Goal: Task Accomplishment & Management: Use online tool/utility

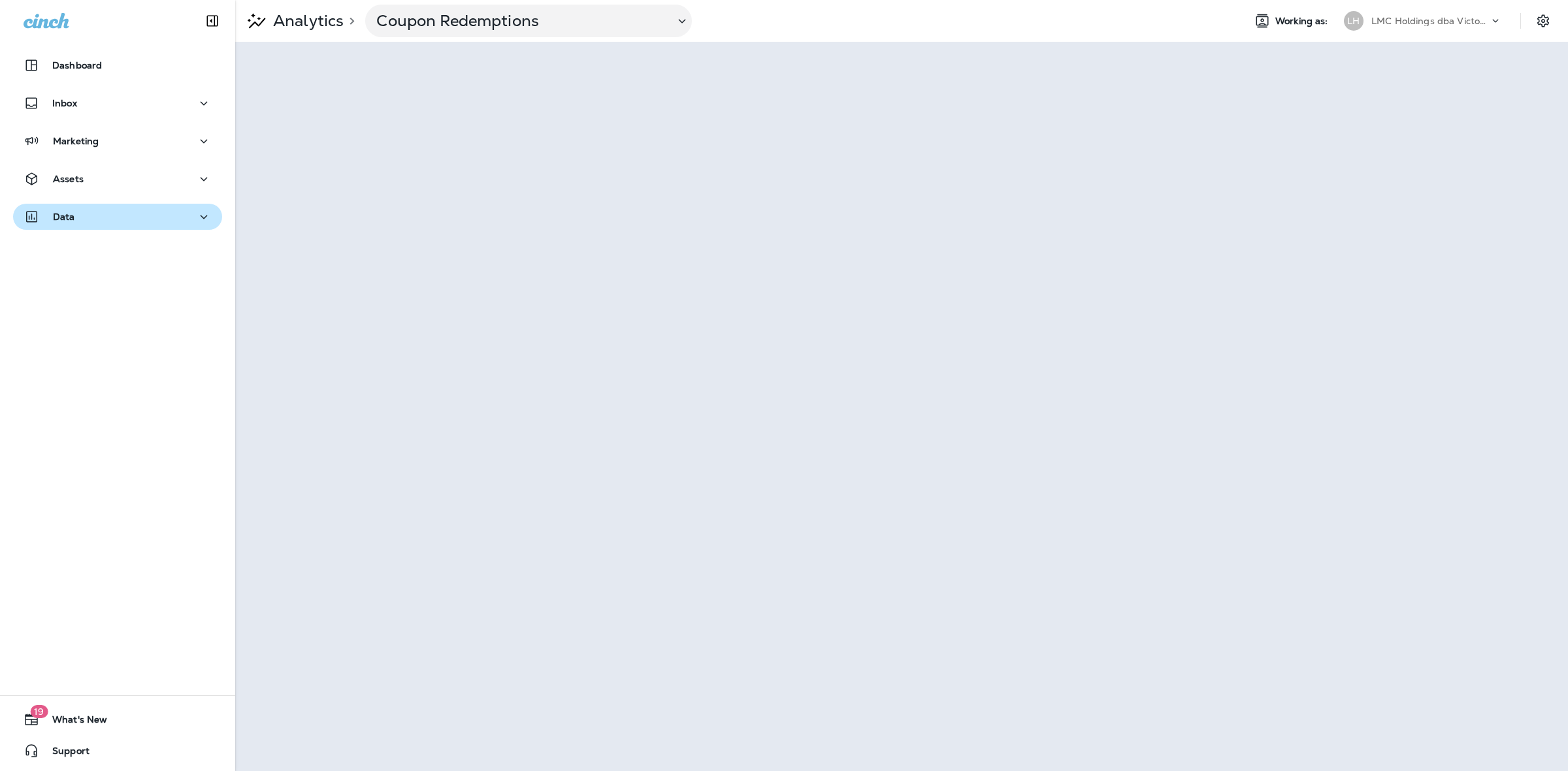
click at [86, 213] on div "Data" at bounding box center [118, 217] width 188 height 16
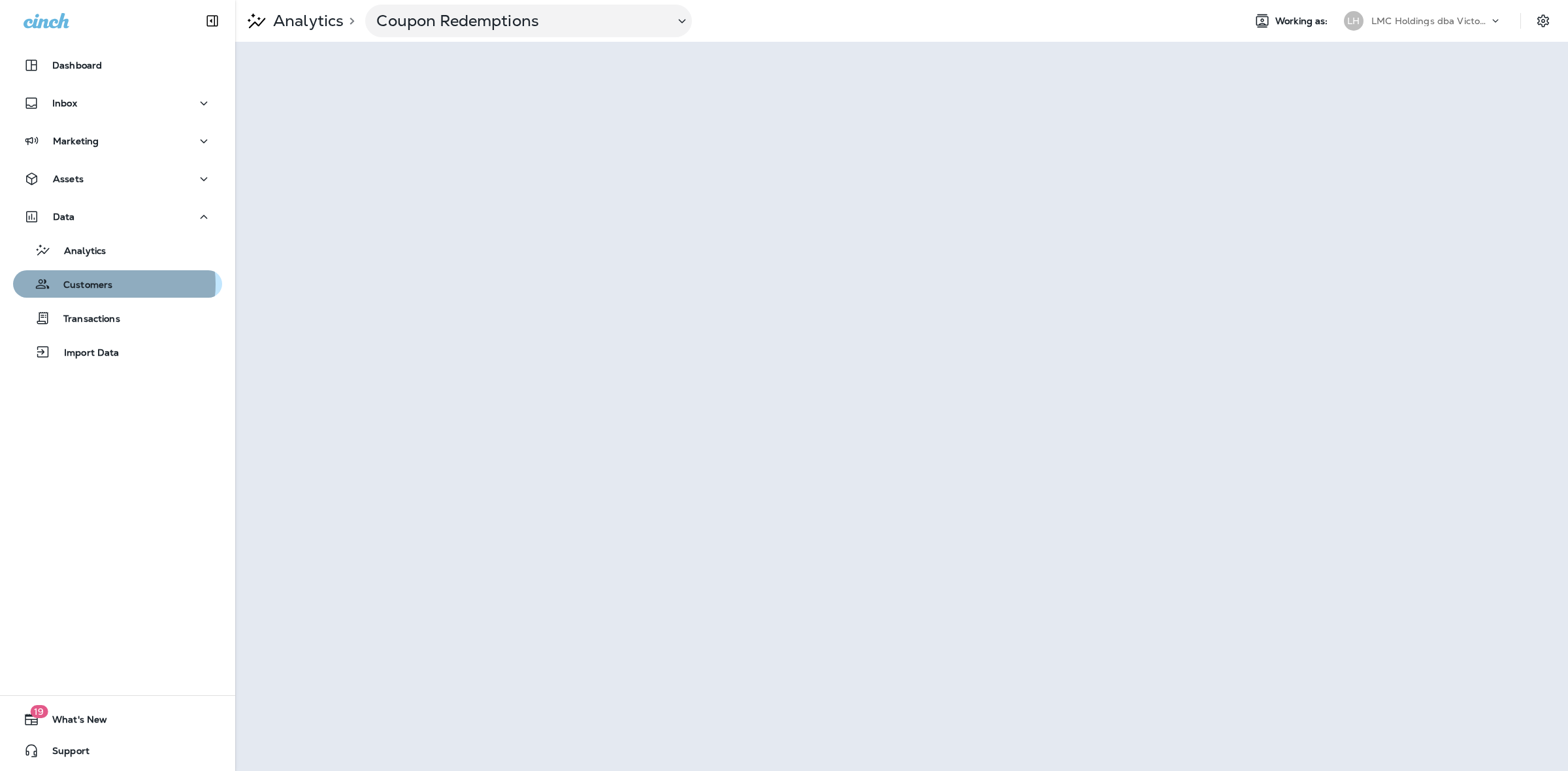
click at [101, 284] on p "Customers" at bounding box center [81, 286] width 62 height 13
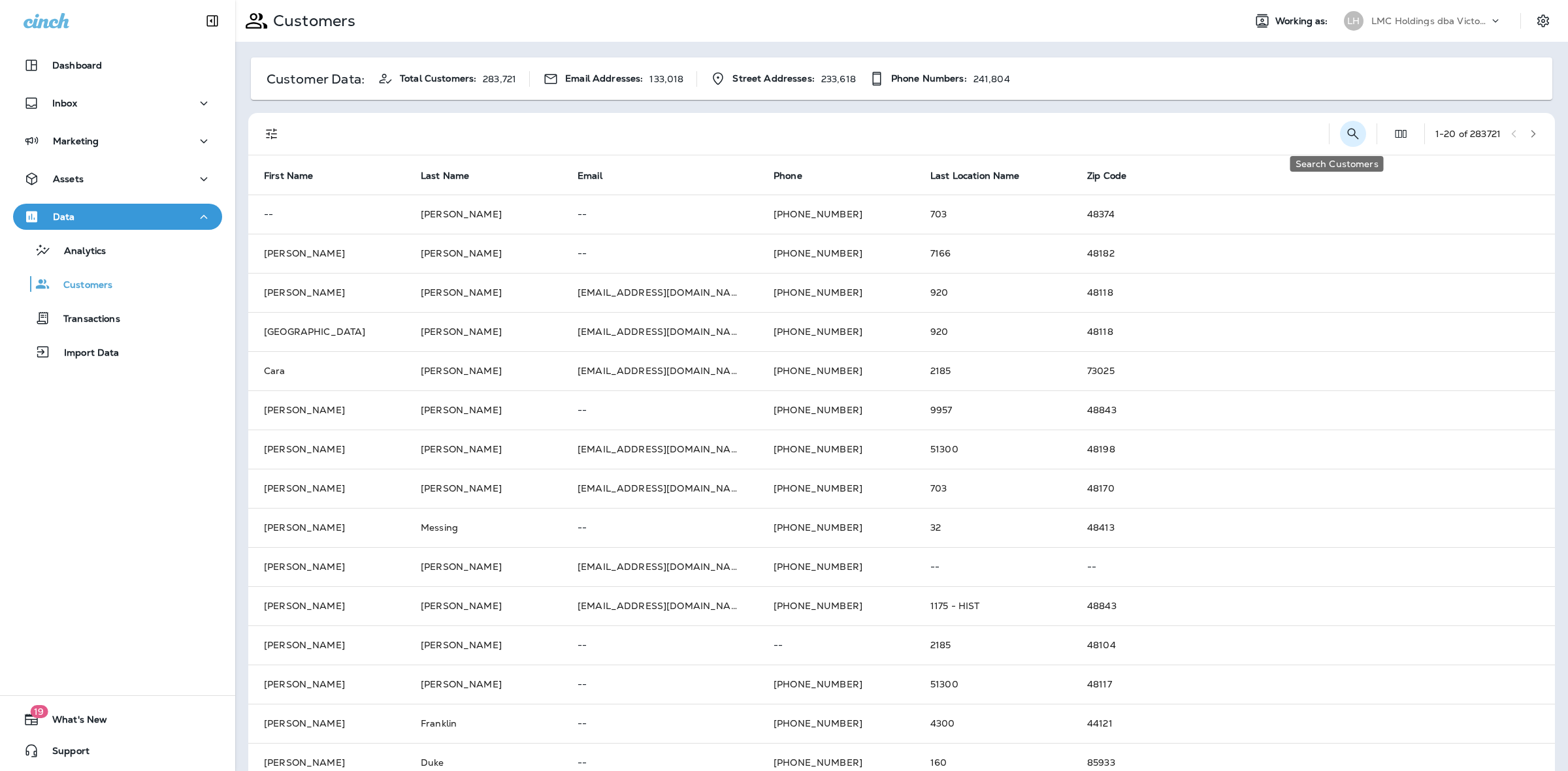
click at [1345, 132] on icon "Search Customers" at bounding box center [1353, 134] width 15 height 15
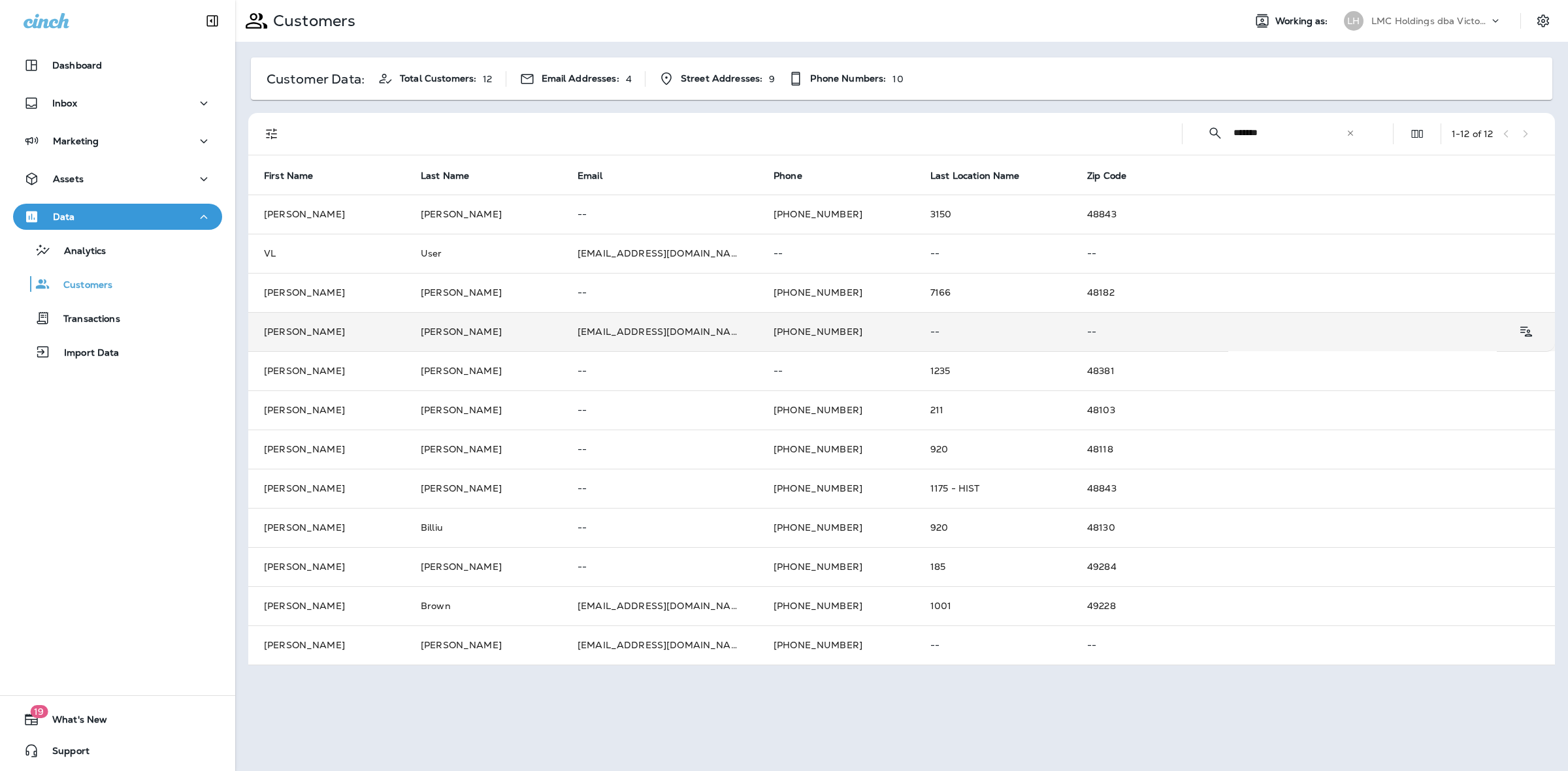
type input "*******"
click at [722, 330] on td "[EMAIL_ADDRESS][DOMAIN_NAME]" at bounding box center [659, 332] width 196 height 39
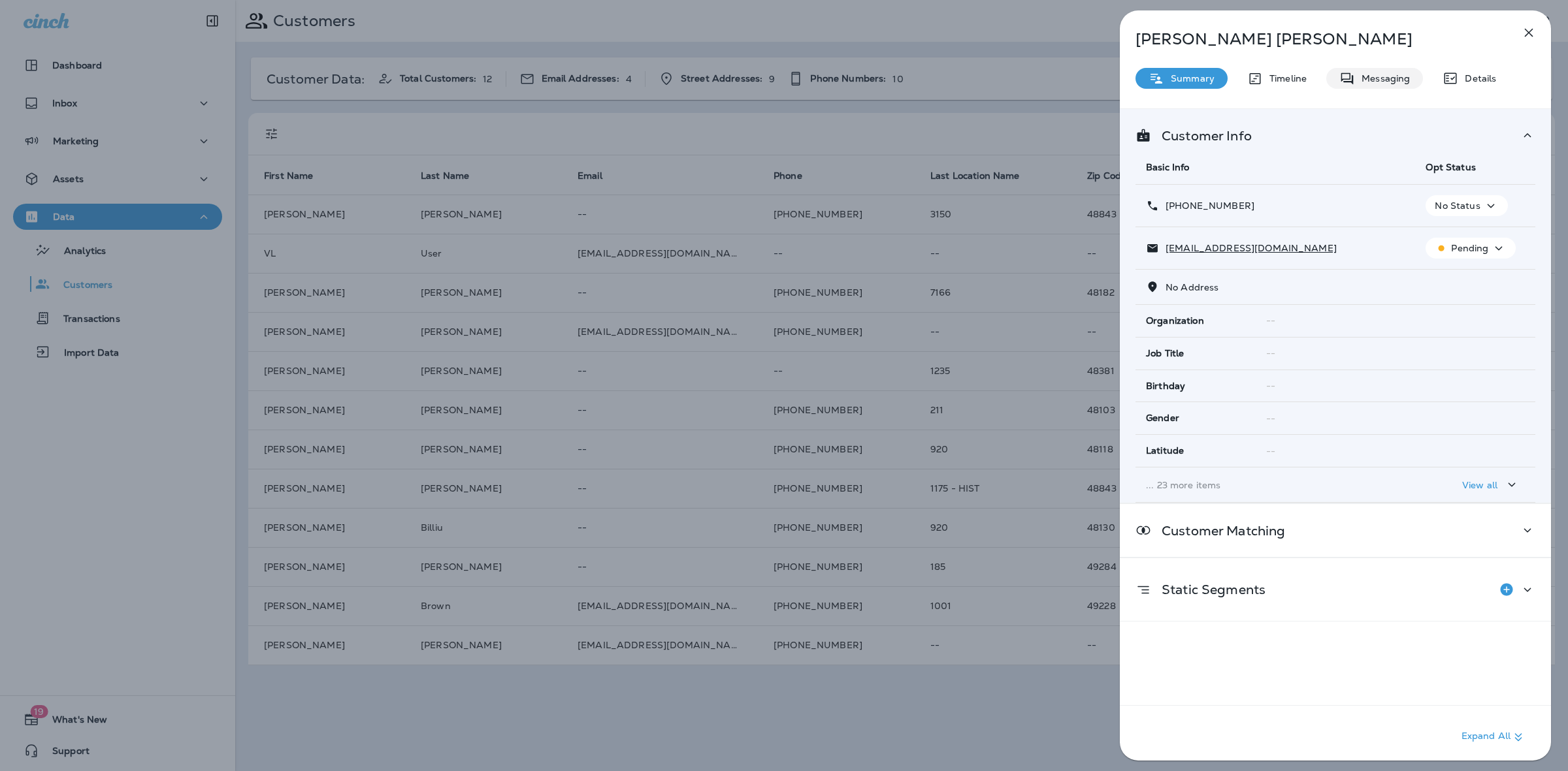
click at [1383, 87] on div "Messaging" at bounding box center [1374, 78] width 97 height 21
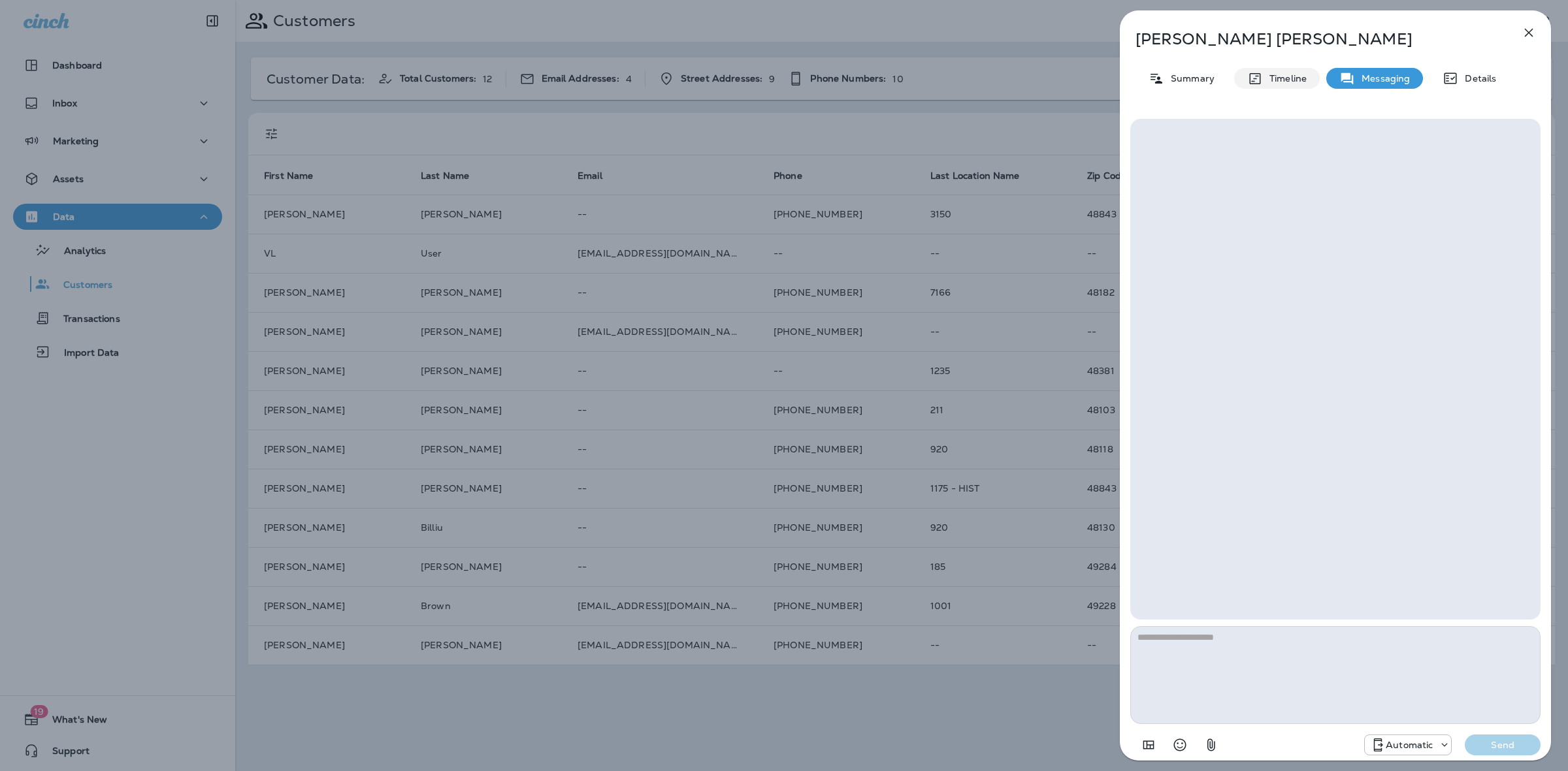
click at [1298, 85] on div "Timeline" at bounding box center [1277, 78] width 86 height 21
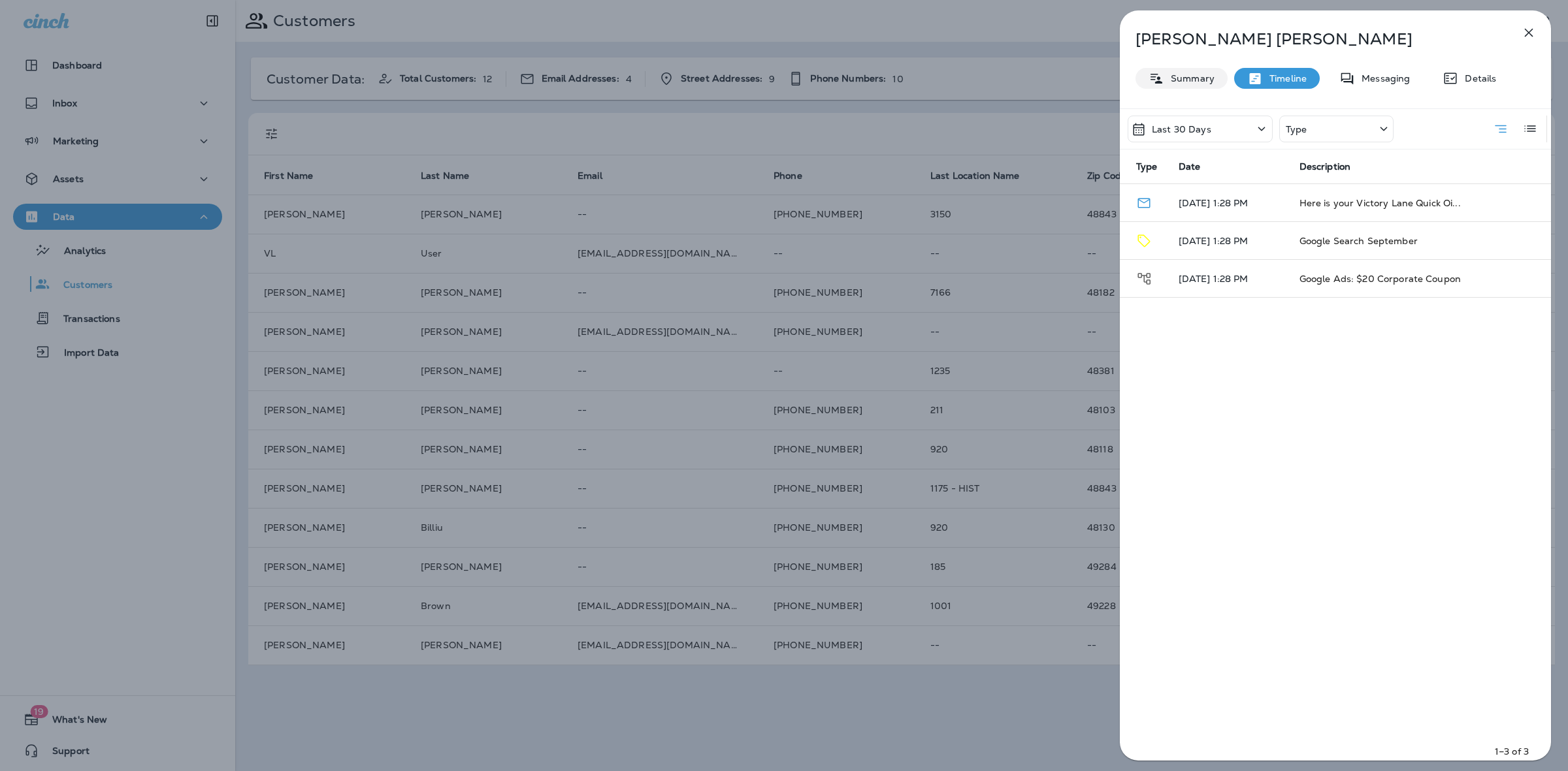
click at [1206, 84] on div "Summary" at bounding box center [1181, 78] width 92 height 21
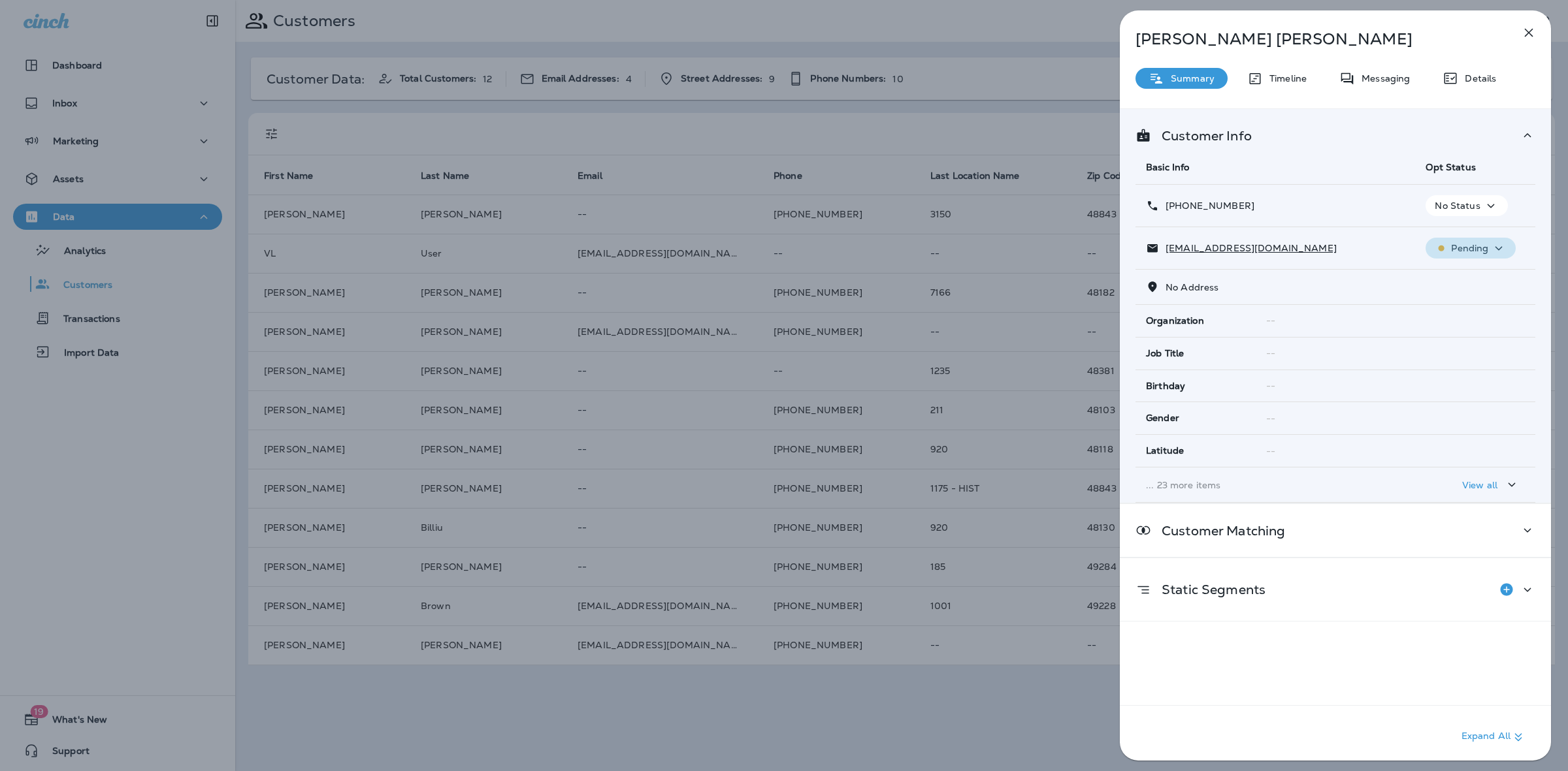
click at [1458, 251] on p "Pending" at bounding box center [1469, 248] width 37 height 10
click at [1360, 84] on div "Messaging" at bounding box center [1374, 78] width 97 height 21
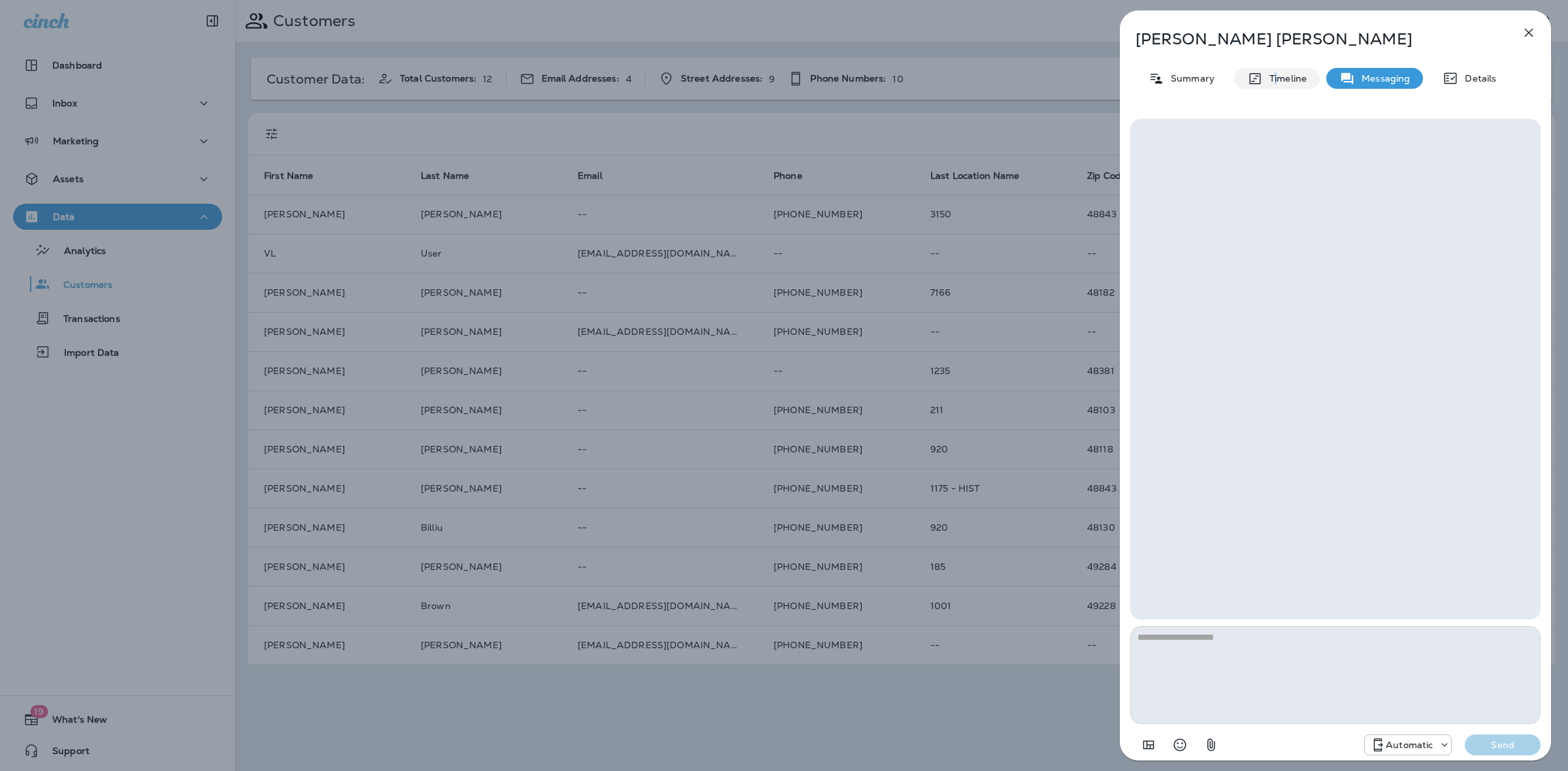
click at [1274, 79] on p "Timeline" at bounding box center [1284, 78] width 44 height 10
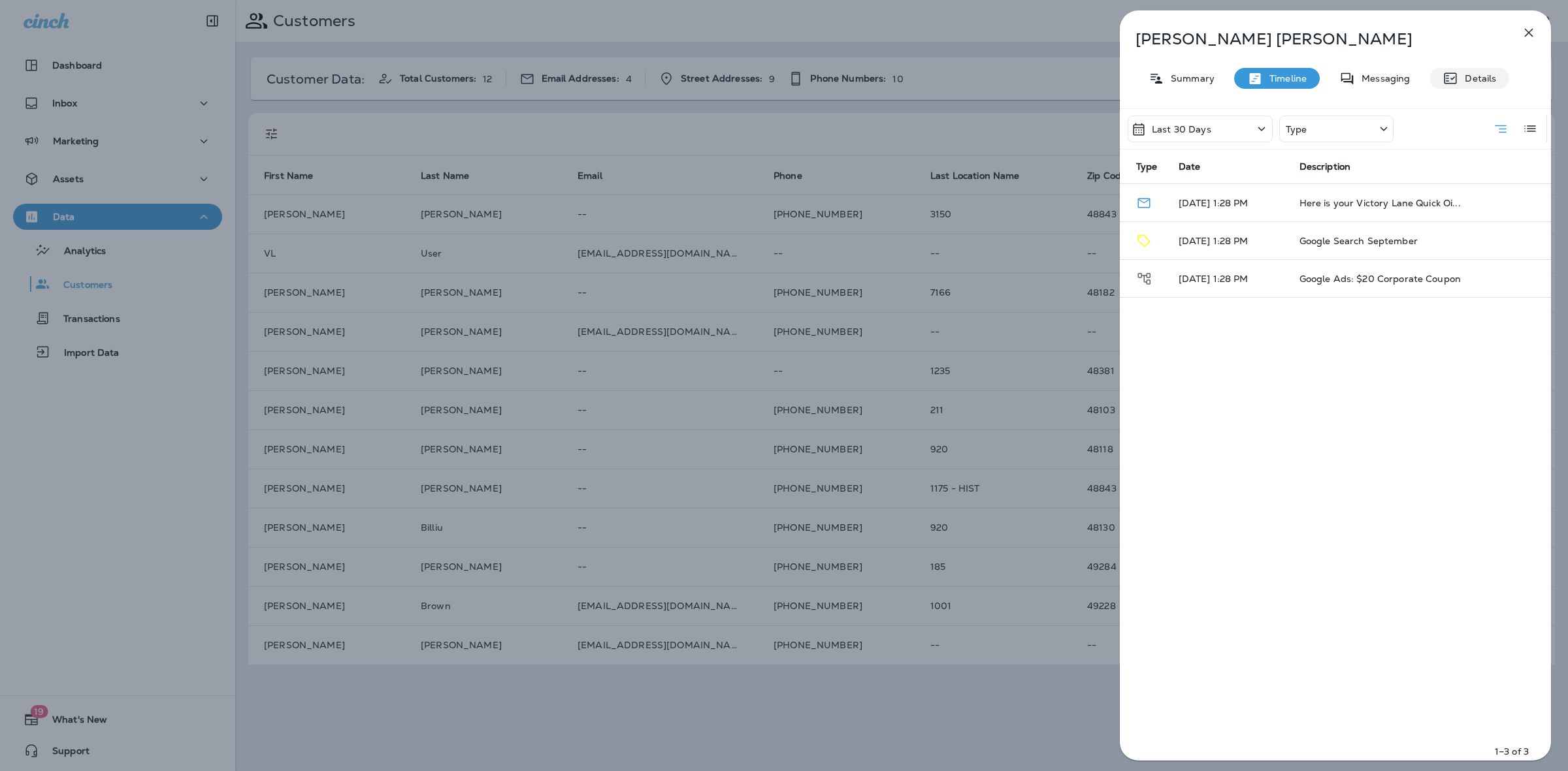
click at [1460, 77] on p "Details" at bounding box center [1477, 78] width 38 height 10
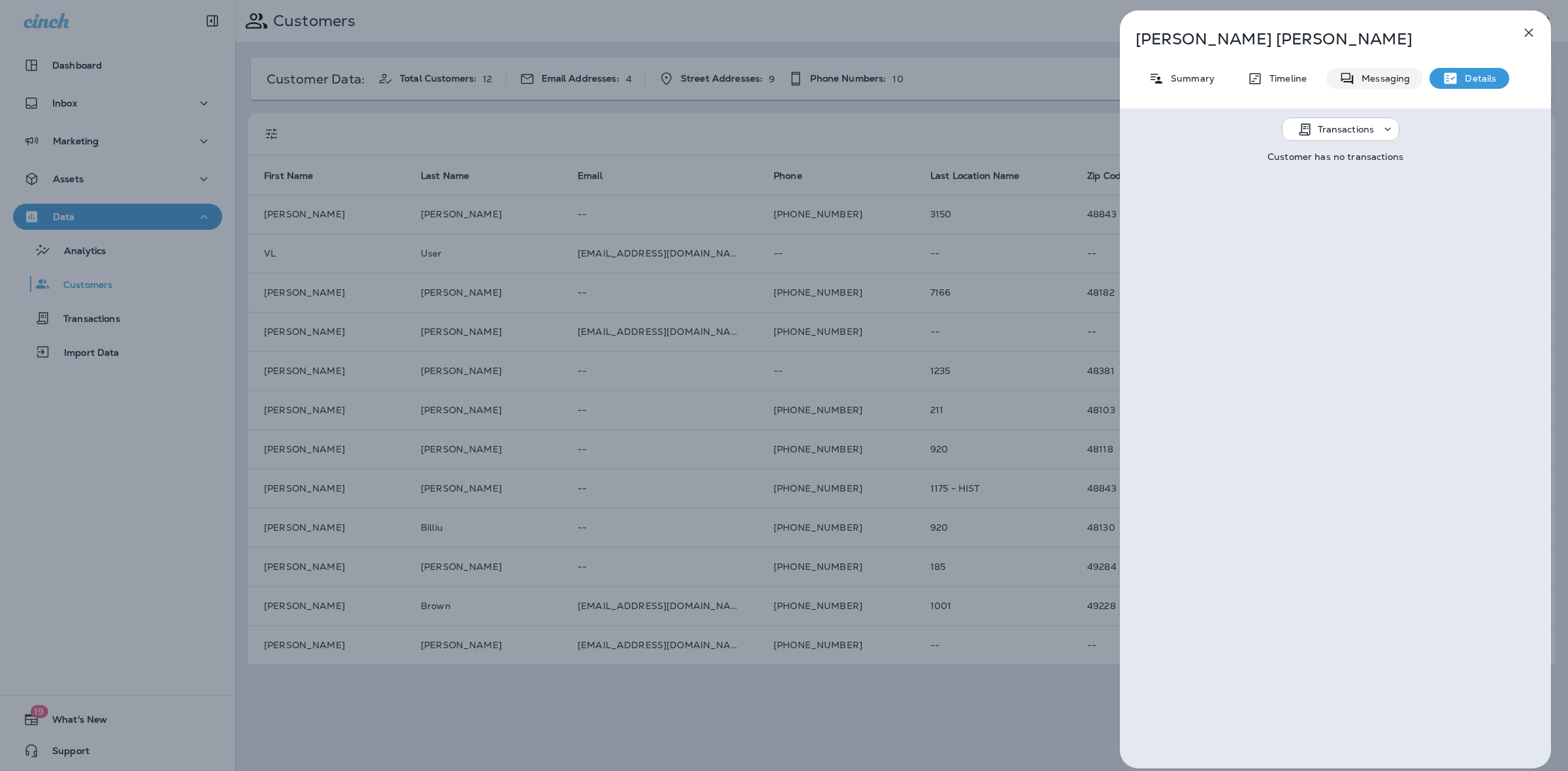
click at [1382, 75] on p "Messaging" at bounding box center [1382, 78] width 55 height 10
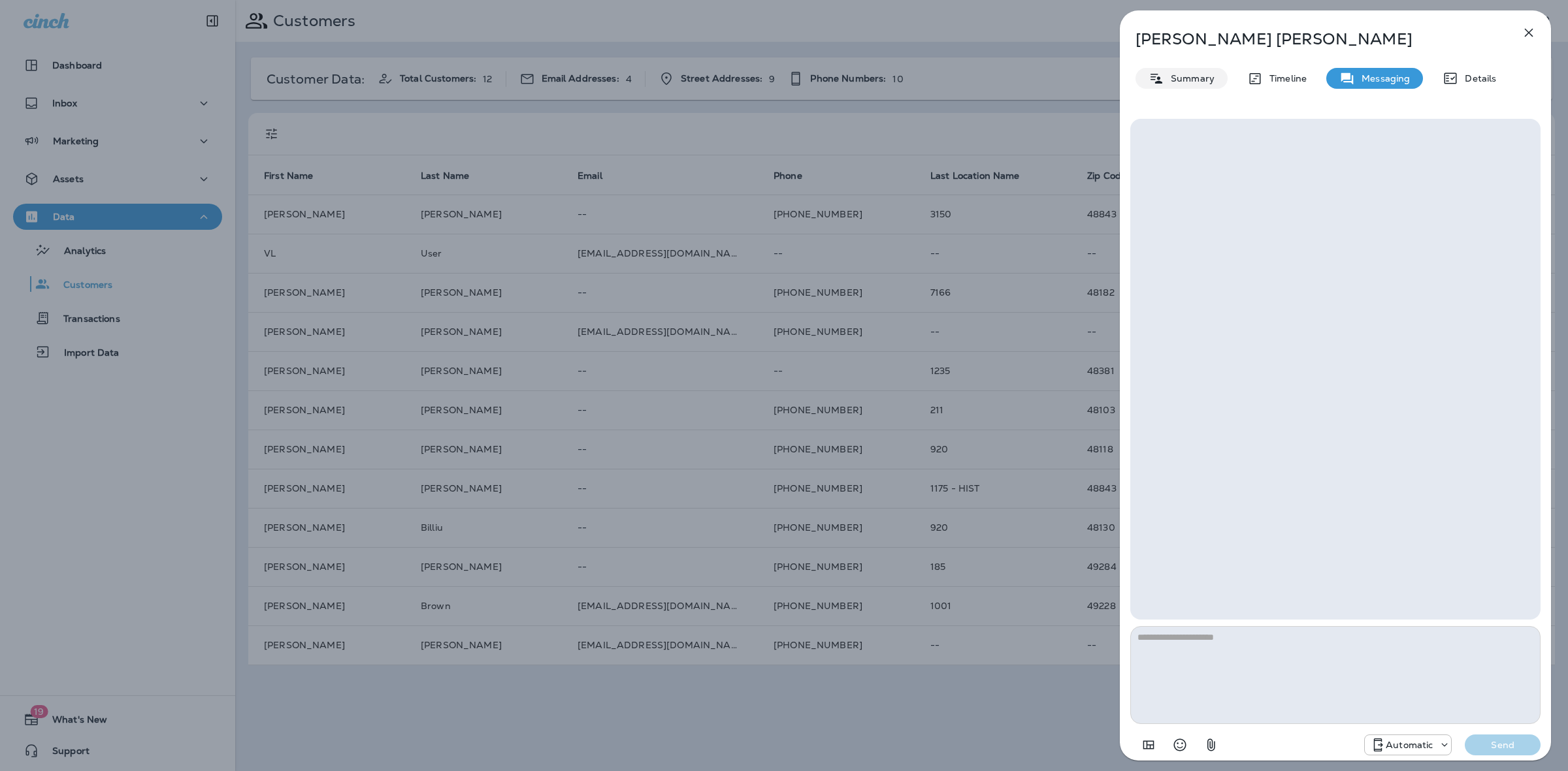
click at [1179, 82] on p "Summary" at bounding box center [1190, 78] width 50 height 10
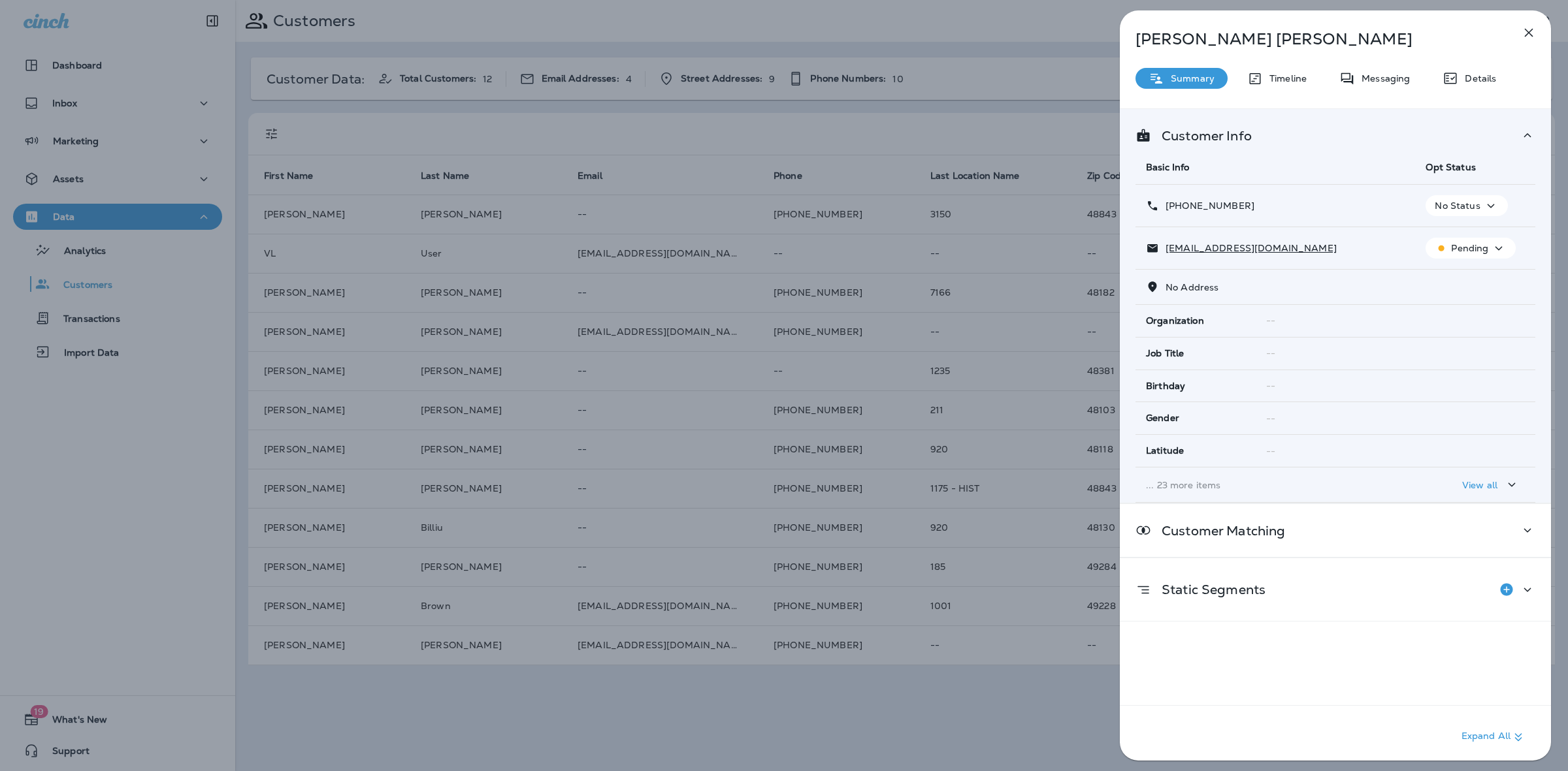
click at [1463, 477] on div "View all" at bounding box center [1491, 484] width 57 height 16
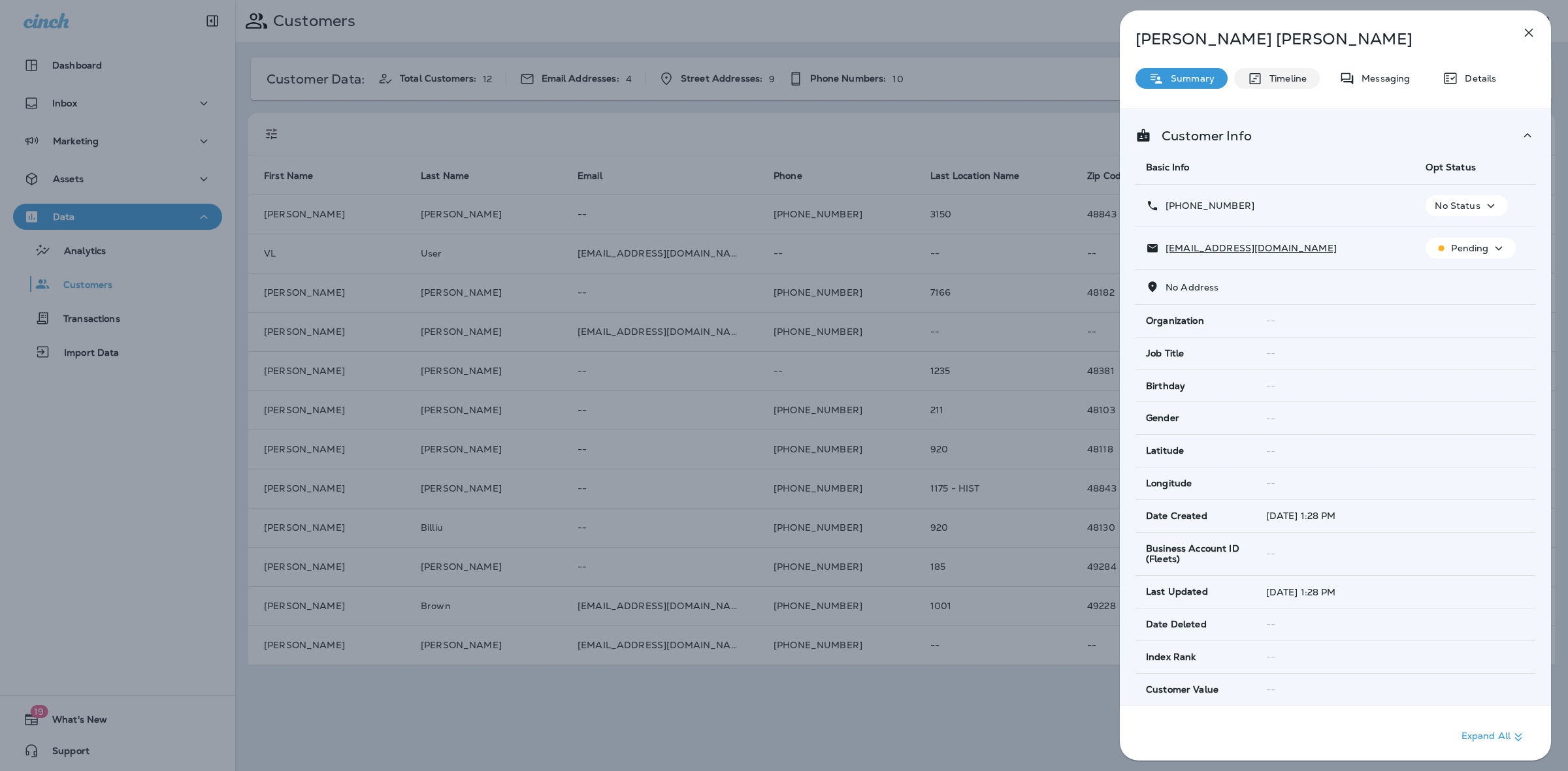
click at [1287, 79] on p "Timeline" at bounding box center [1284, 78] width 44 height 10
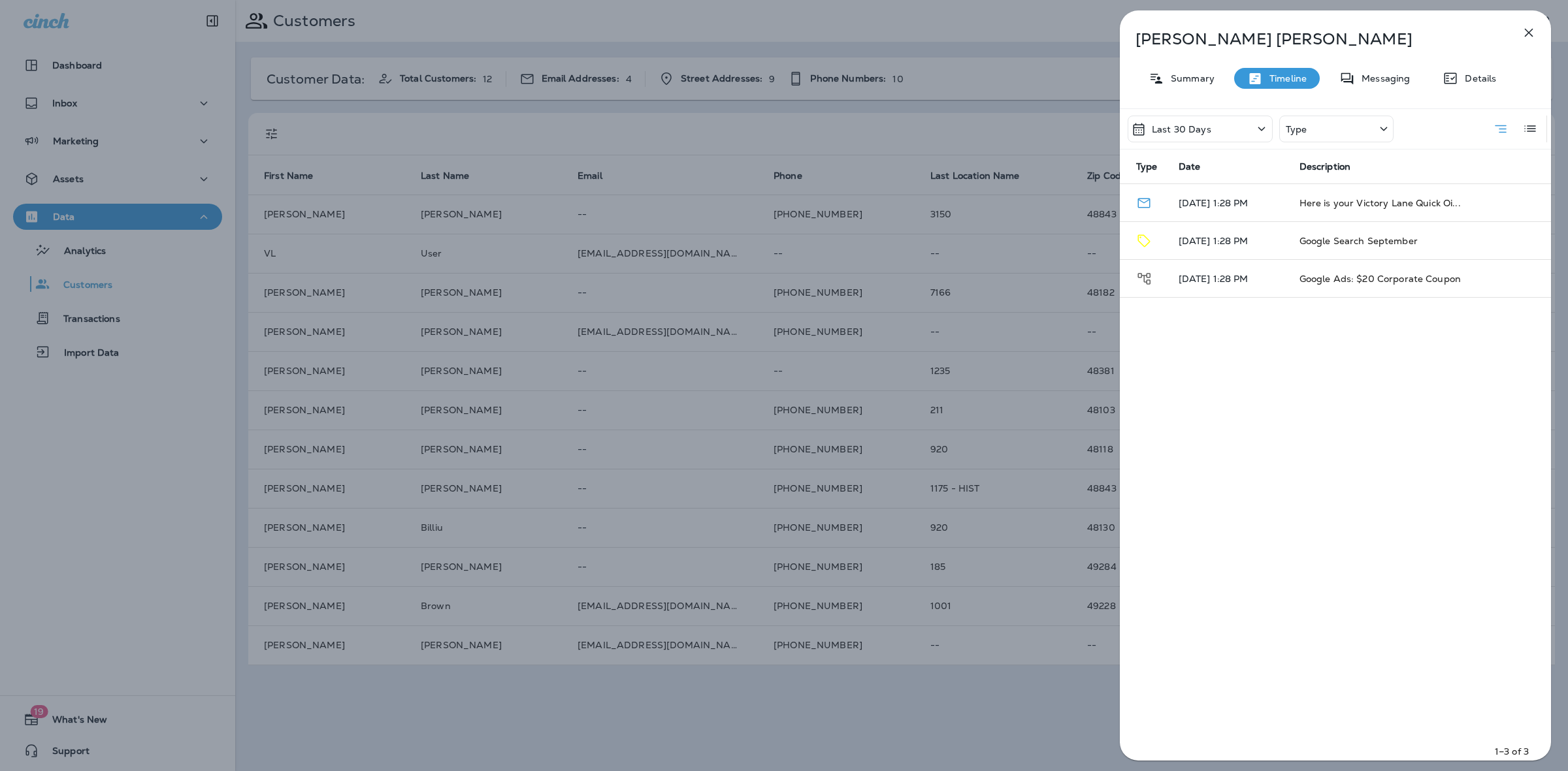
click at [1247, 130] on div "Last 30 Days" at bounding box center [1200, 129] width 145 height 26
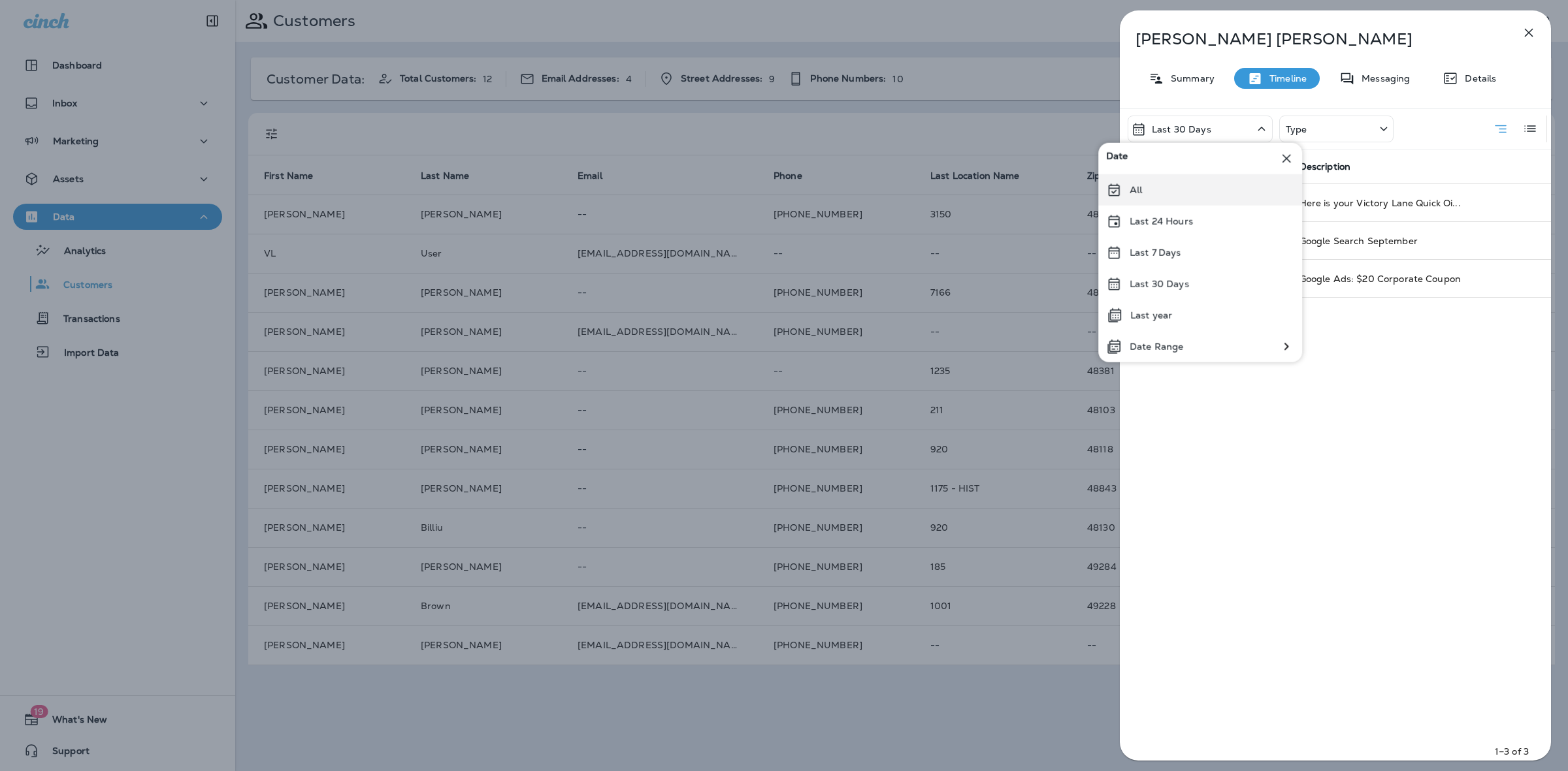
click at [1174, 193] on div "All" at bounding box center [1200, 189] width 203 height 31
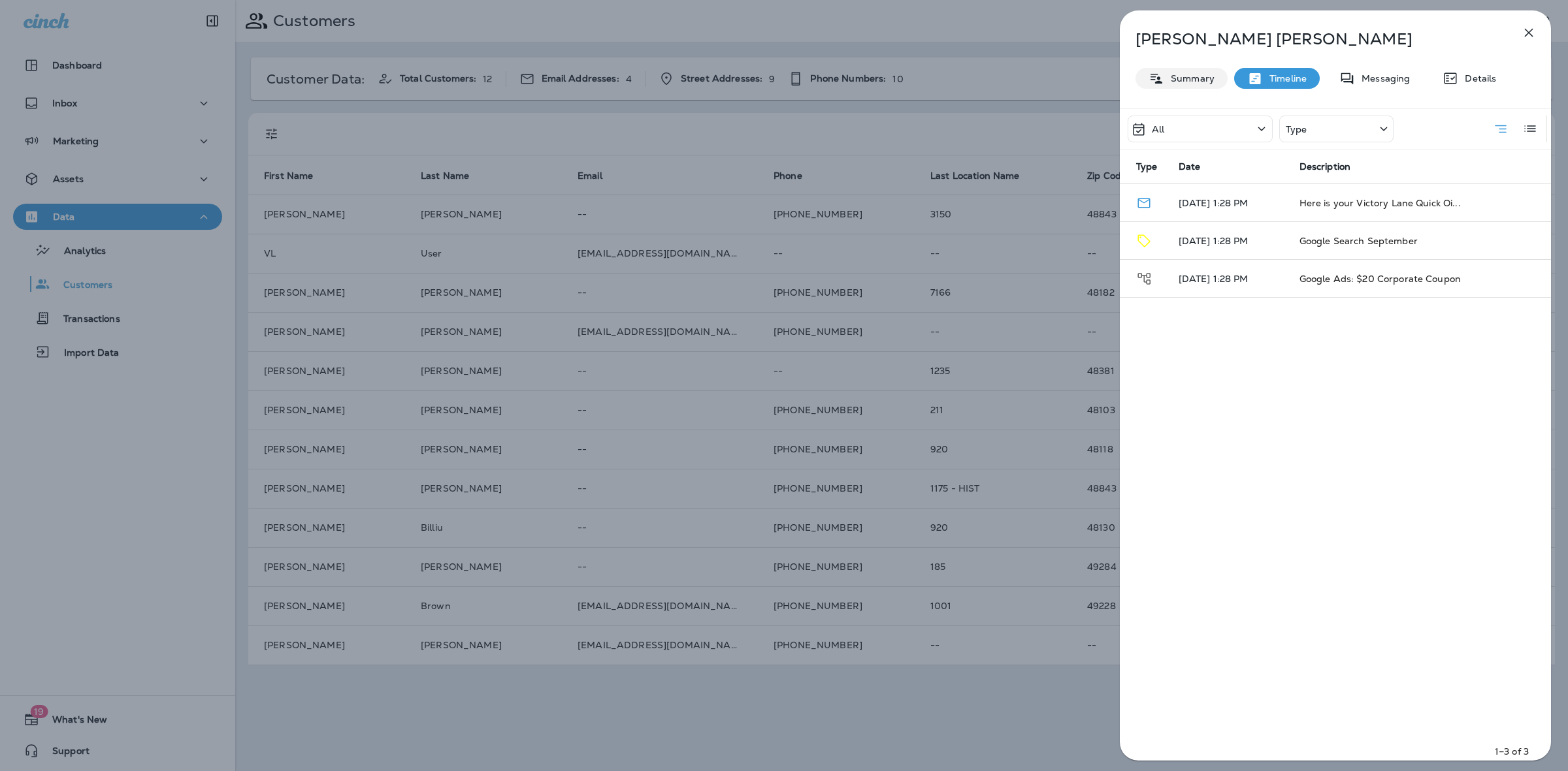
click at [1197, 86] on div "Summary" at bounding box center [1181, 78] width 92 height 21
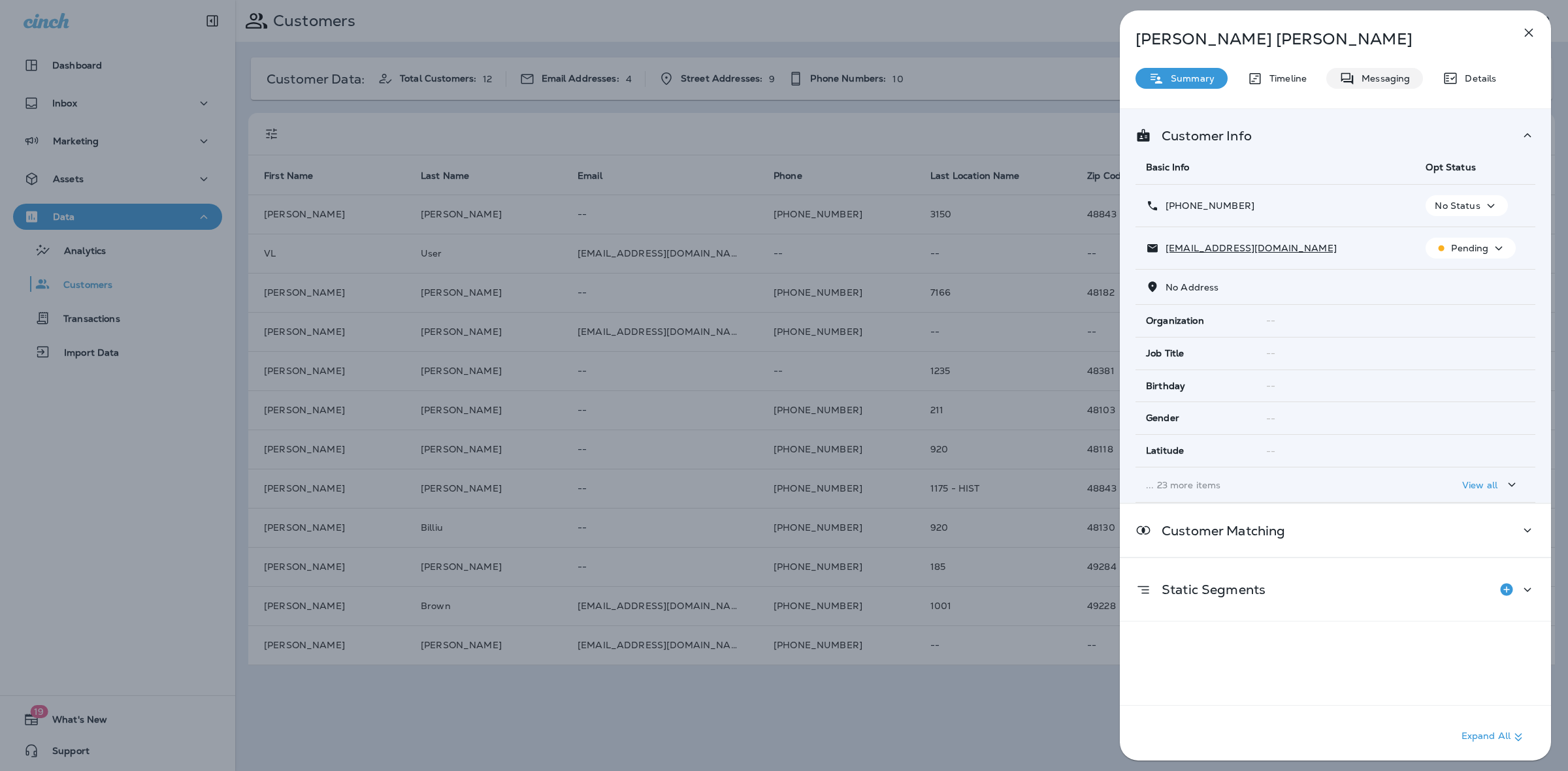
click at [1364, 77] on p "Messaging" at bounding box center [1382, 78] width 55 height 10
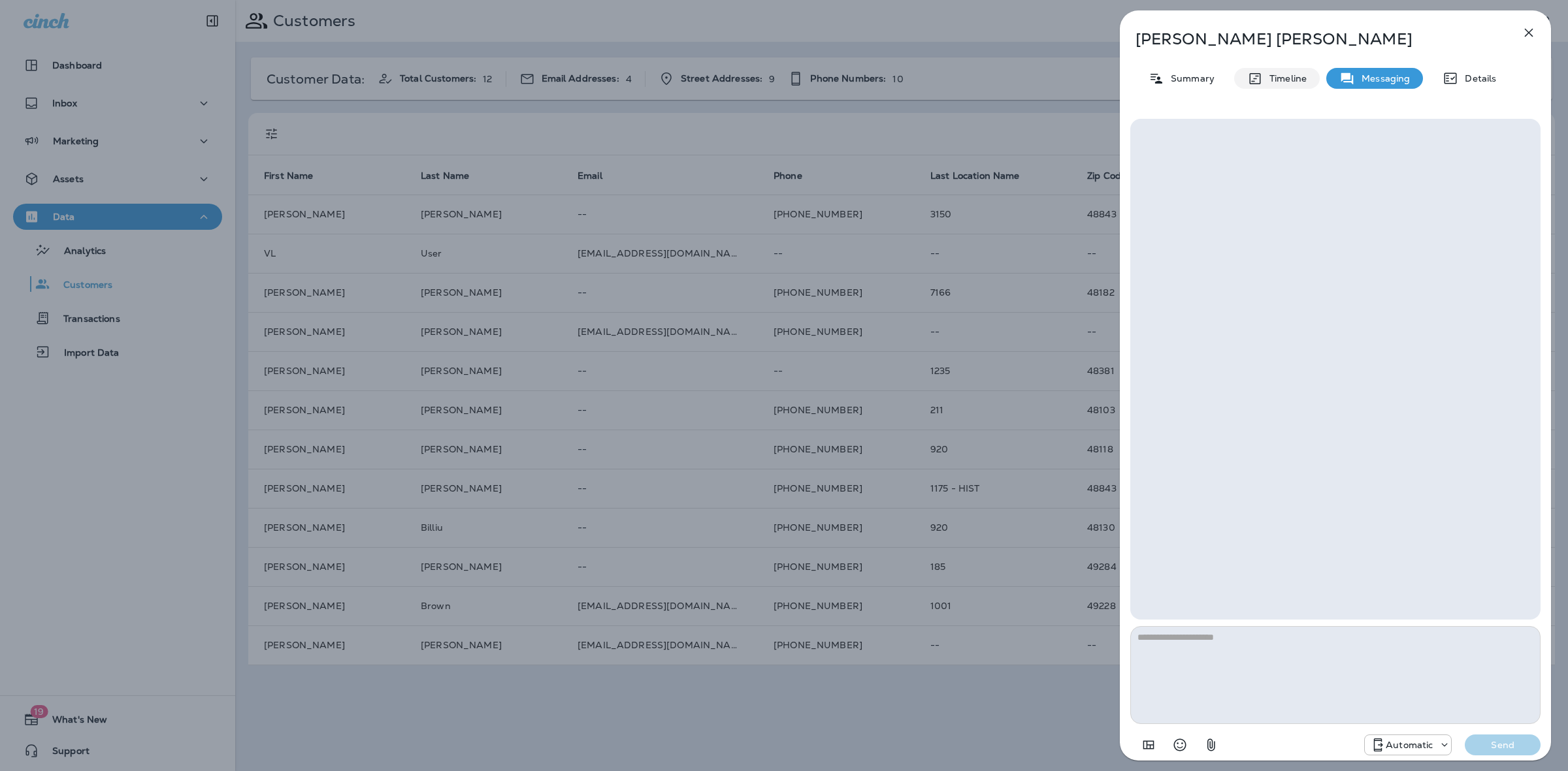
click at [1291, 70] on div "Timeline" at bounding box center [1277, 78] width 86 height 21
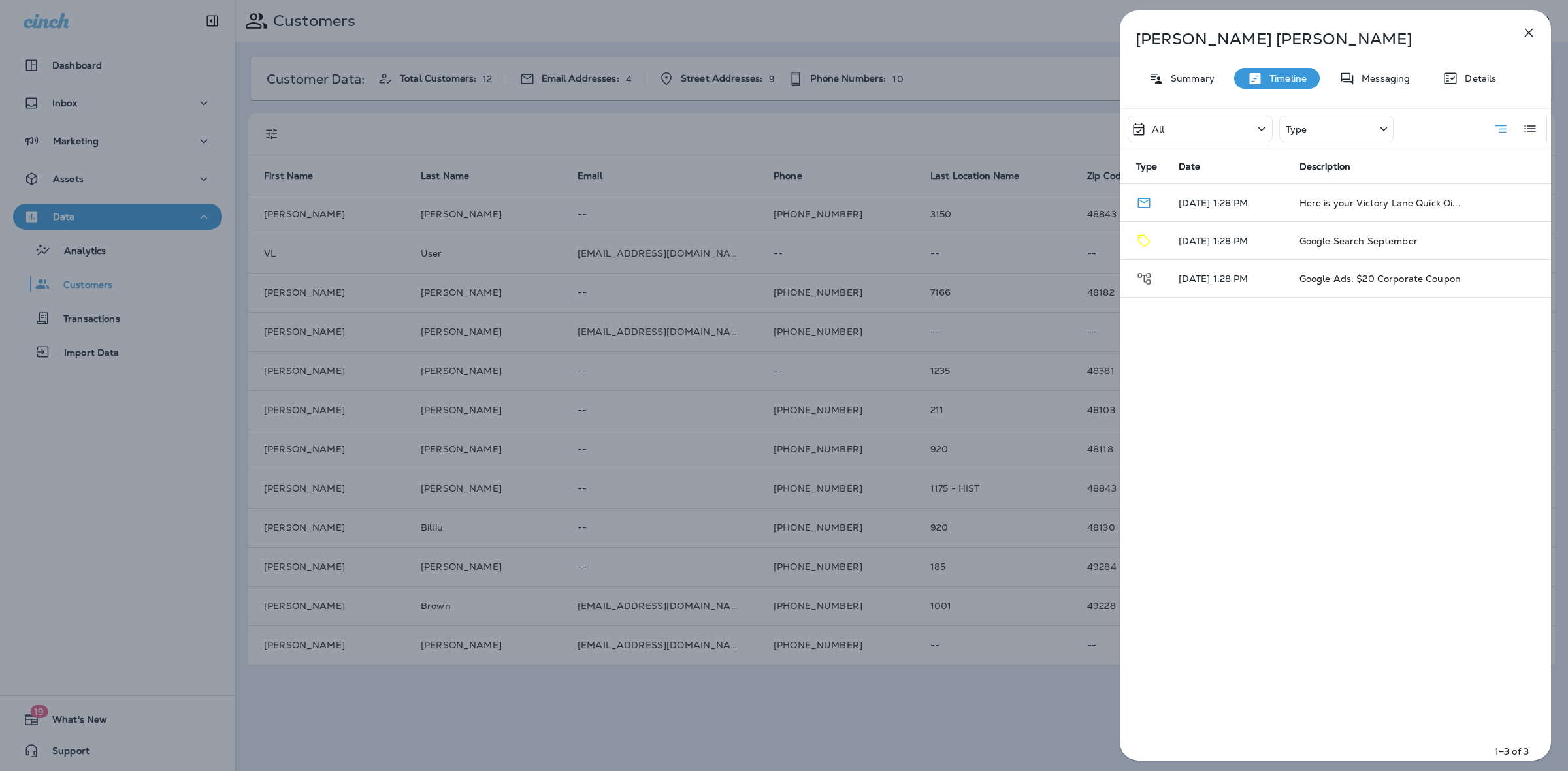
click at [1523, 33] on icon "button" at bounding box center [1528, 33] width 15 height 15
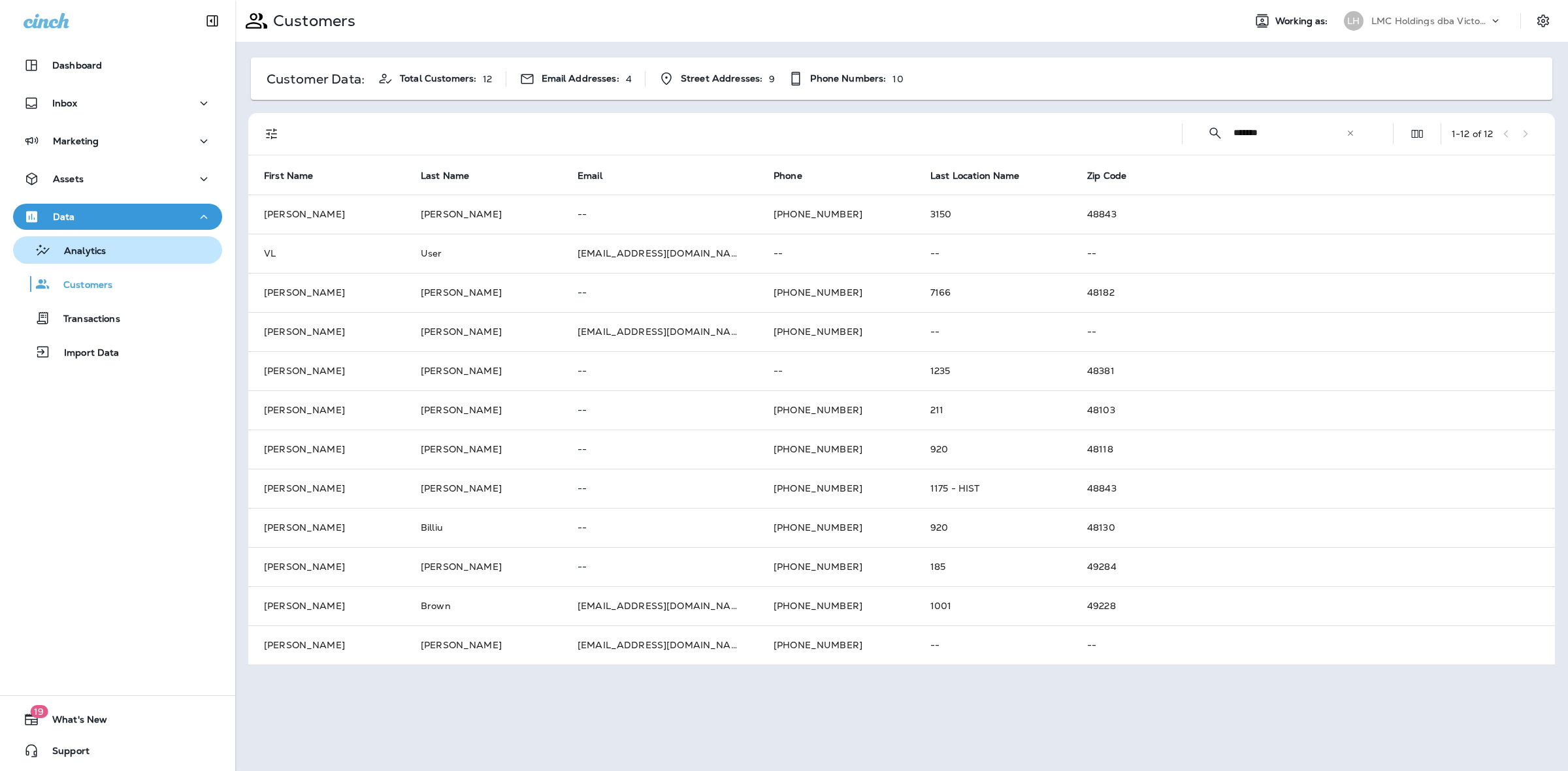
click at [144, 258] on div "Analytics" at bounding box center [117, 250] width 199 height 20
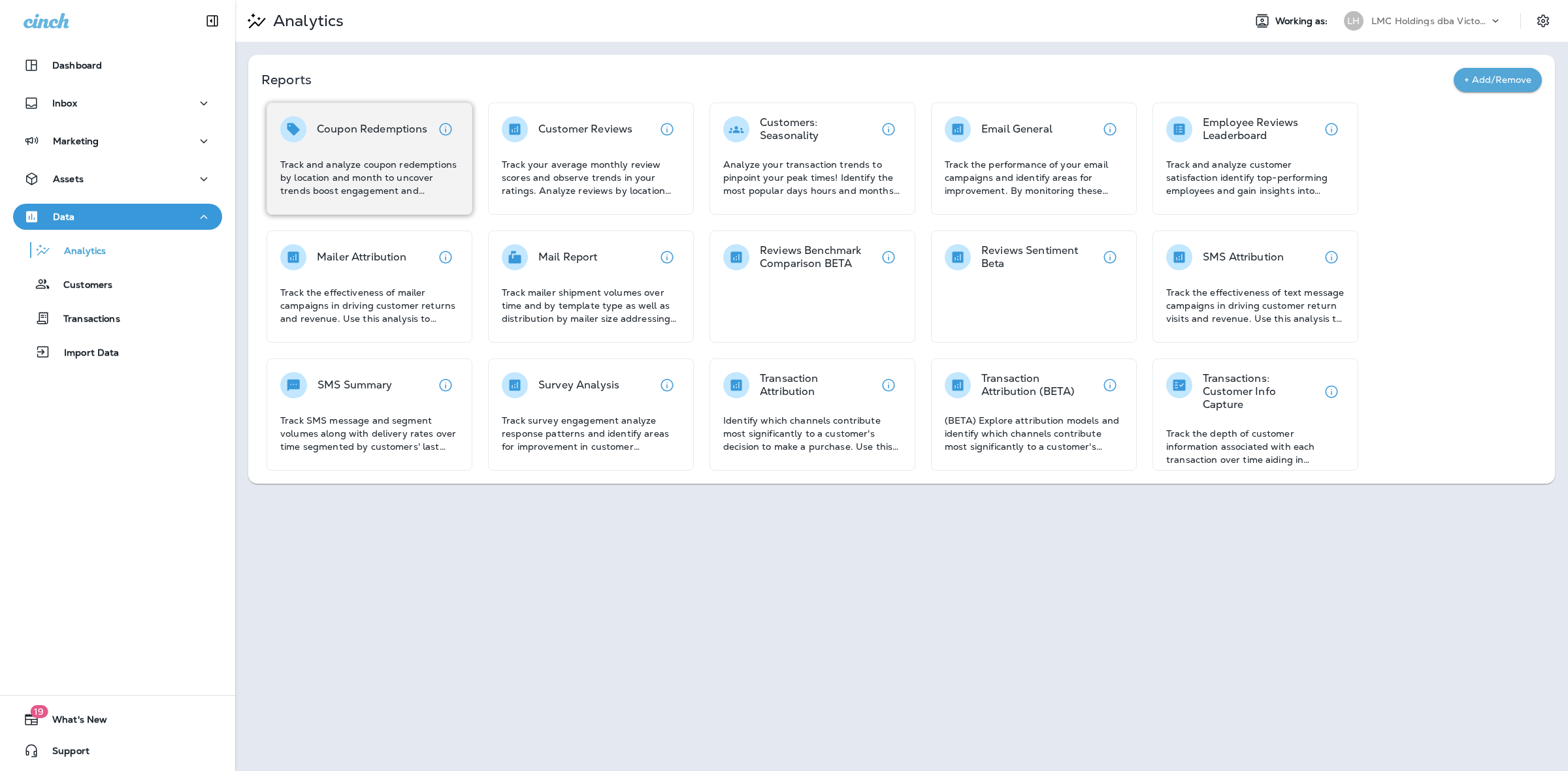
click at [381, 139] on div "Coupon Redemptions" at bounding box center [372, 129] width 111 height 26
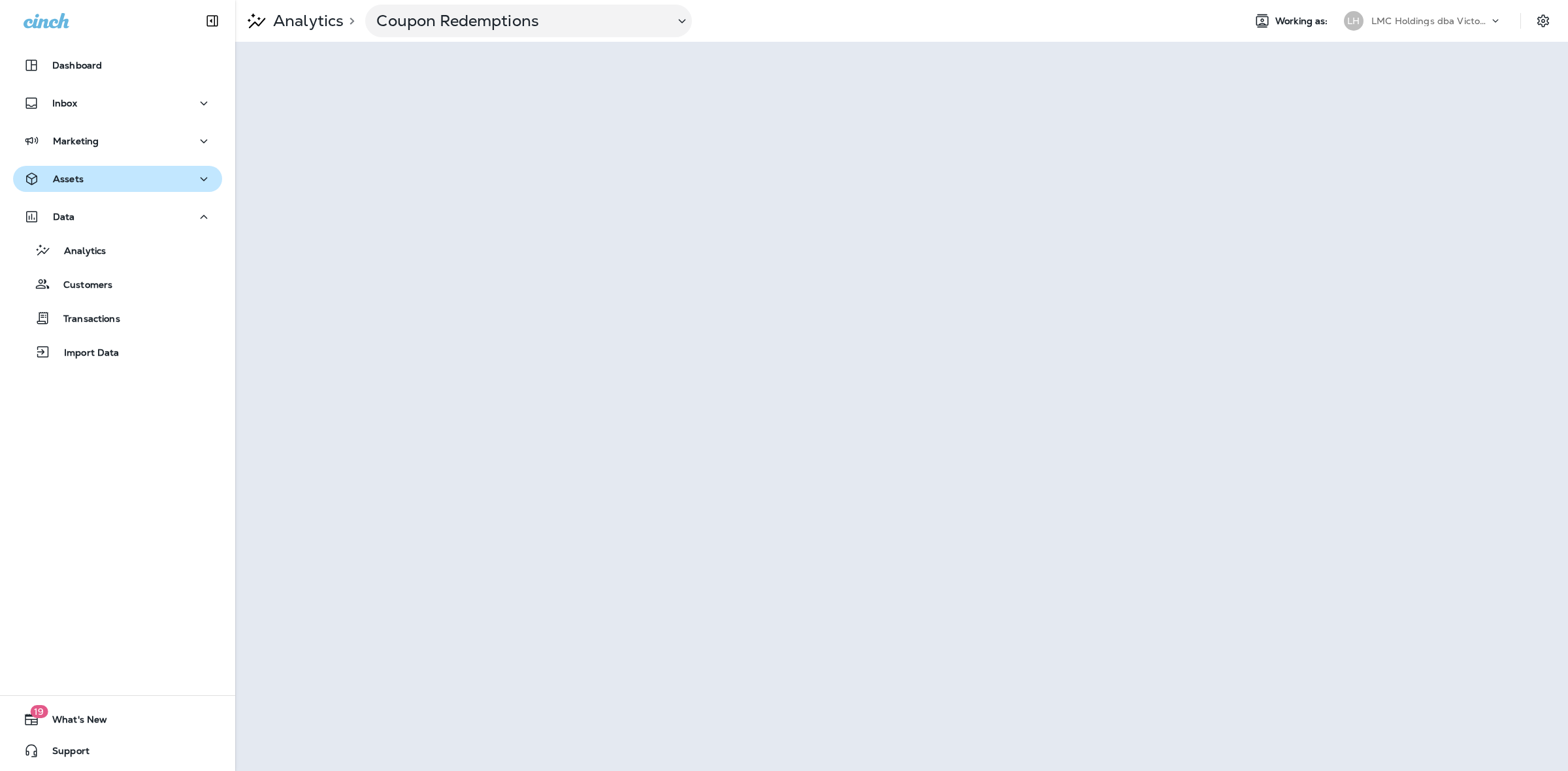
click at [116, 187] on div "Assets" at bounding box center [118, 179] width 188 height 16
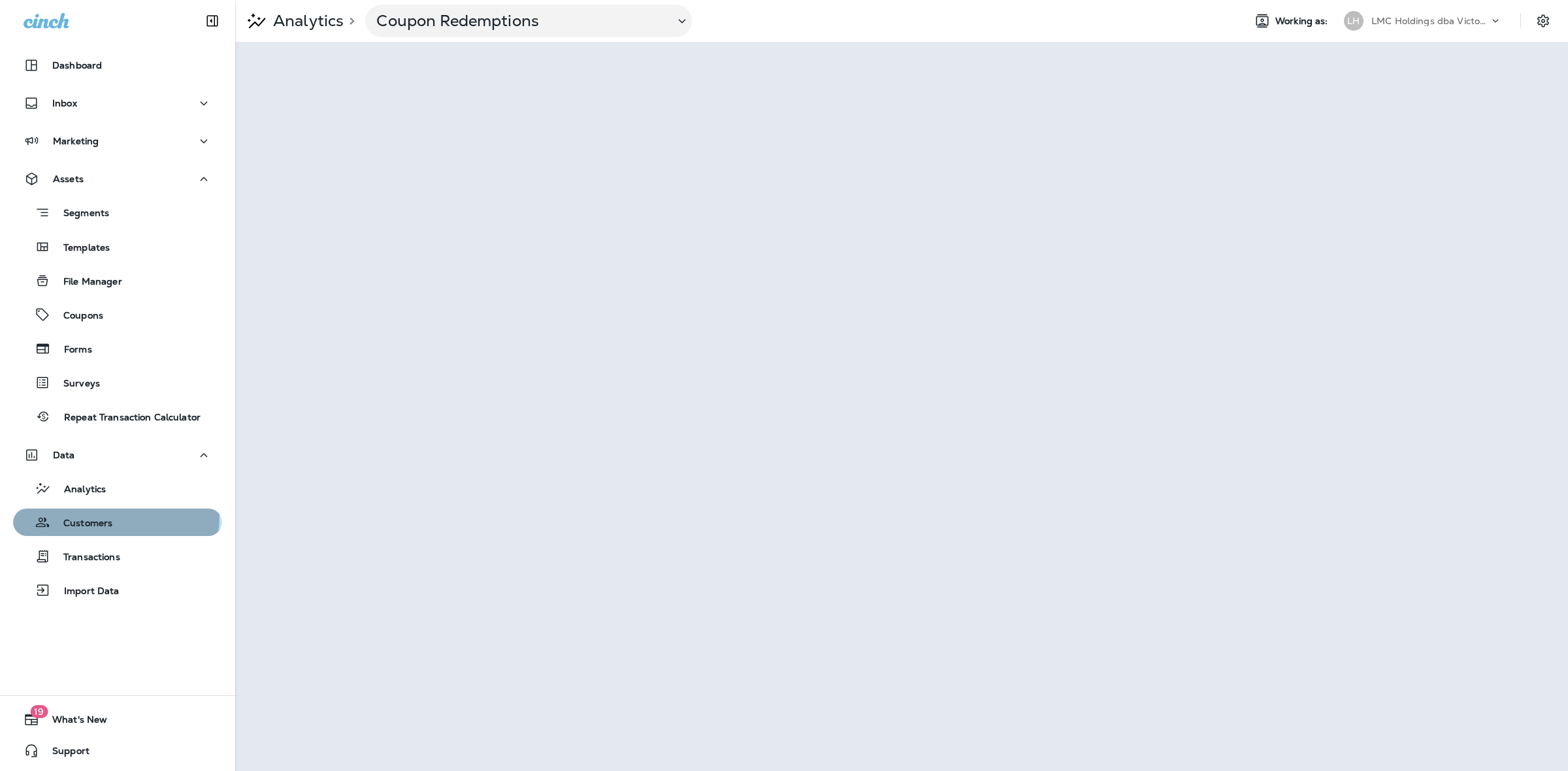
click at [116, 519] on div "Customers" at bounding box center [117, 522] width 199 height 20
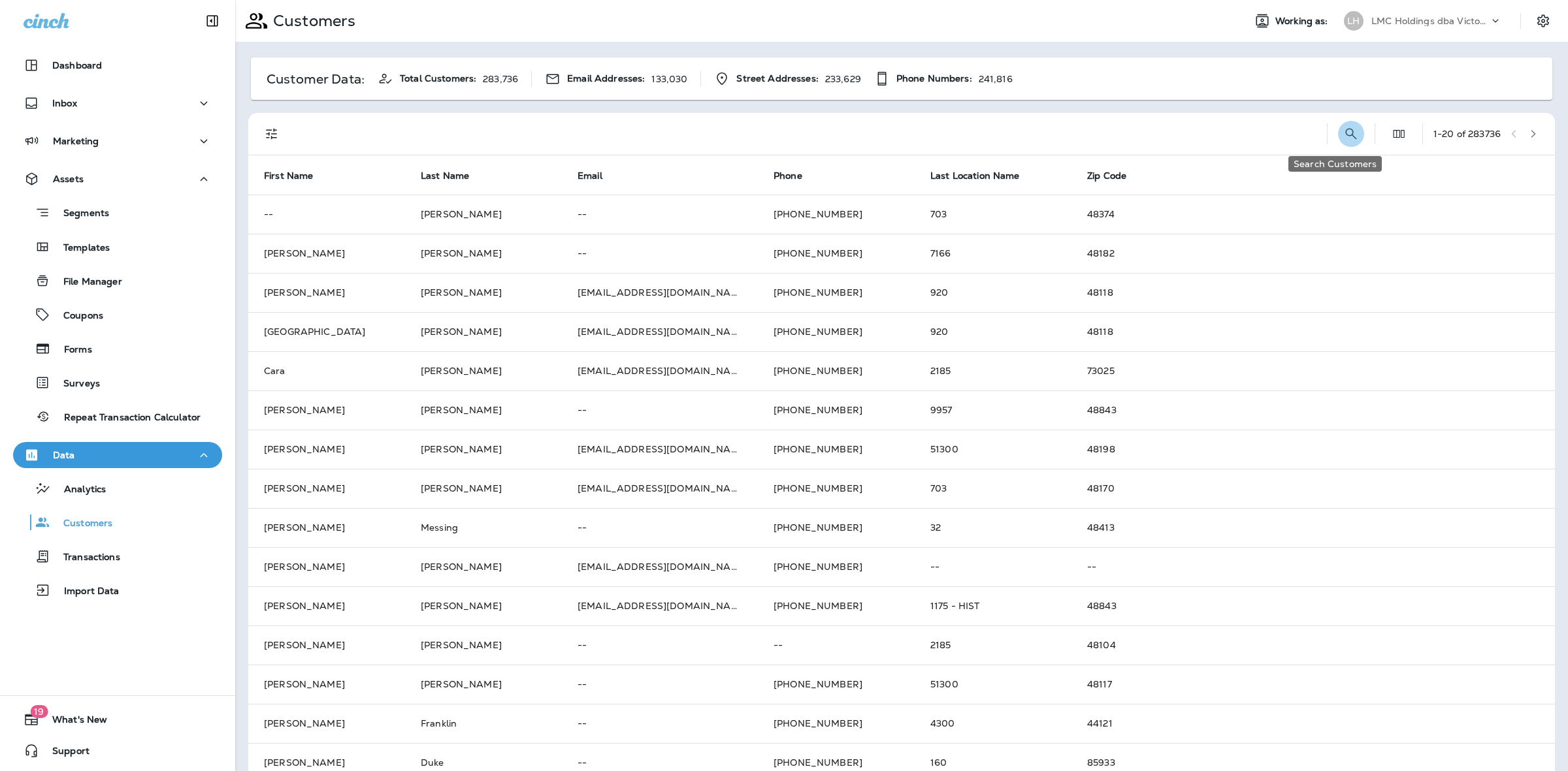
click at [1343, 130] on icon "Search Customers" at bounding box center [1351, 134] width 15 height 15
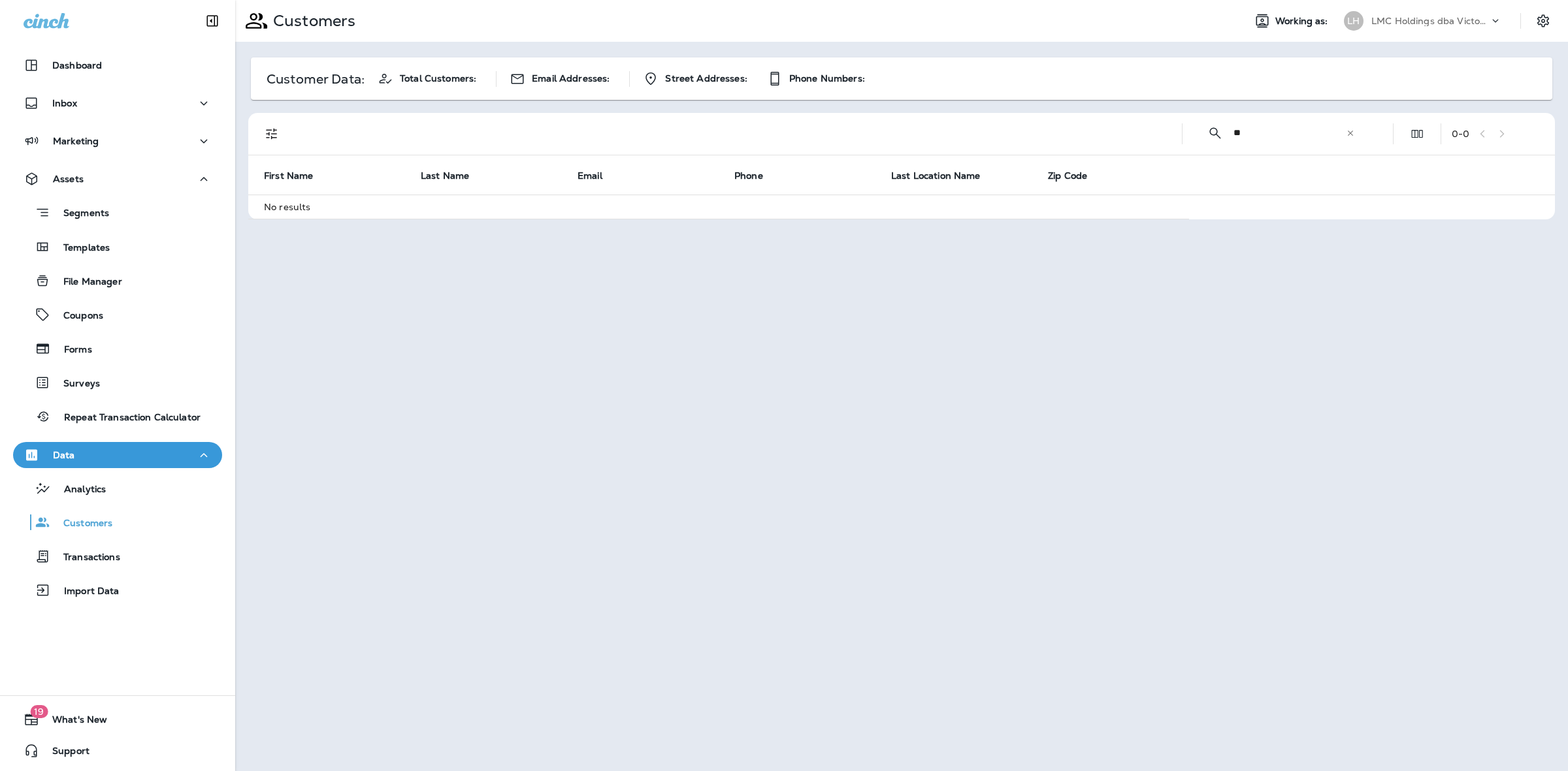
type input "*"
type input "**********"
click at [820, 217] on p "--" at bounding box center [797, 214] width 125 height 10
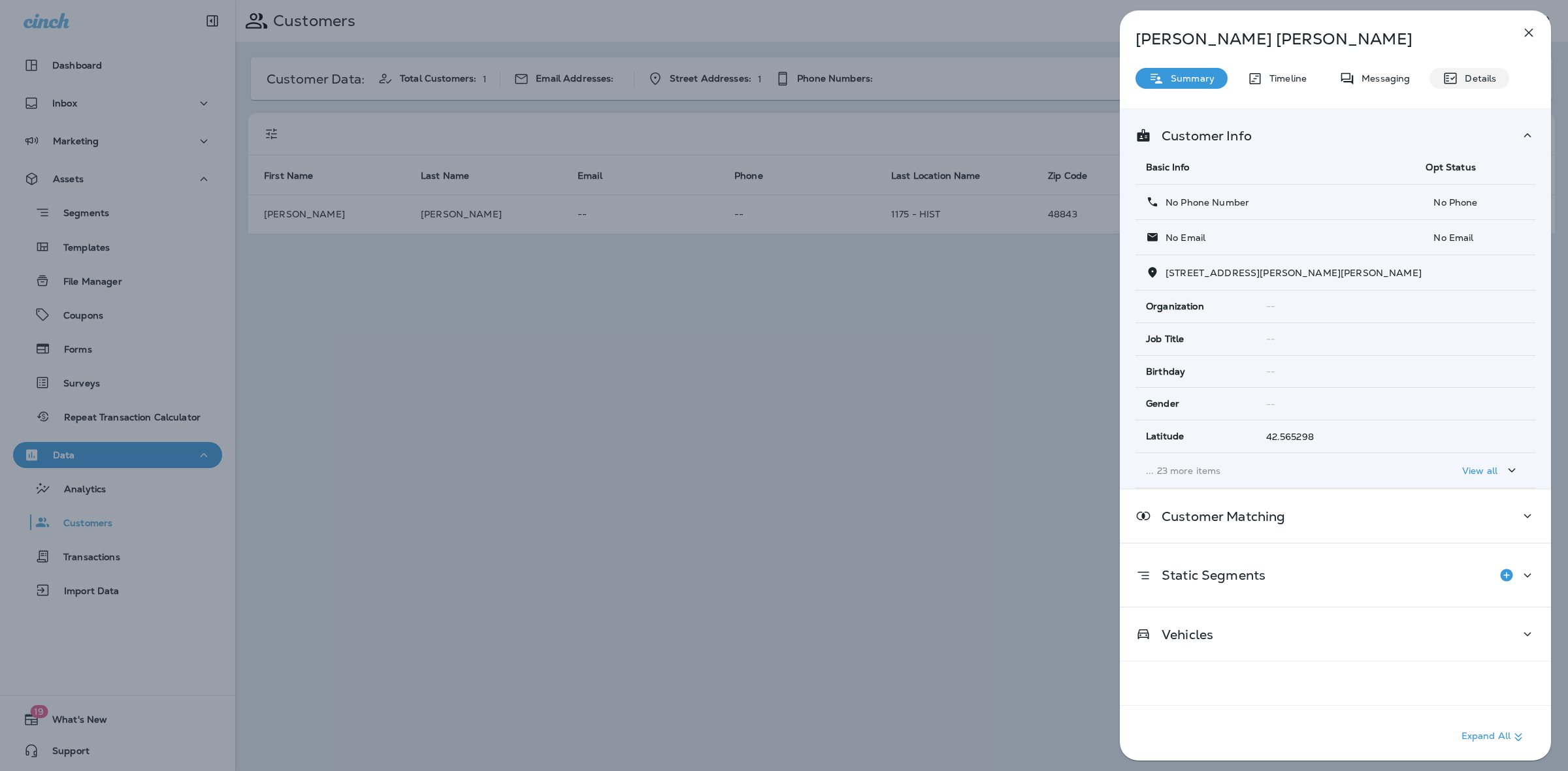
click at [1472, 72] on div "Details" at bounding box center [1469, 78] width 79 height 21
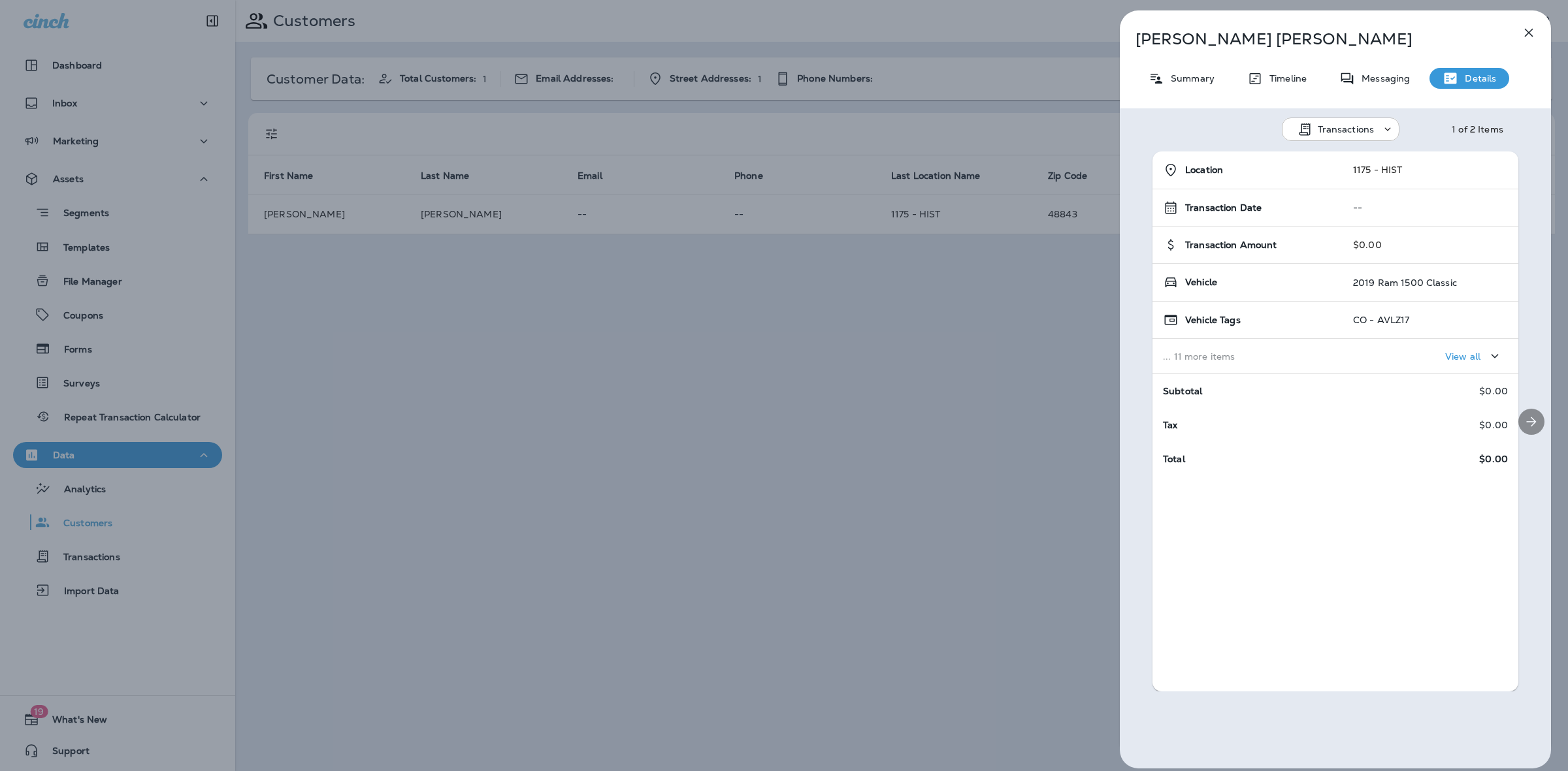
click at [1512, 413] on div at bounding box center [1531, 421] width 39 height 540
click at [1523, 426] on icon "Next" at bounding box center [1531, 421] width 15 height 15
click at [1148, 421] on button "Previous" at bounding box center [1138, 421] width 24 height 24
click at [1530, 39] on icon "button" at bounding box center [1528, 33] width 15 height 15
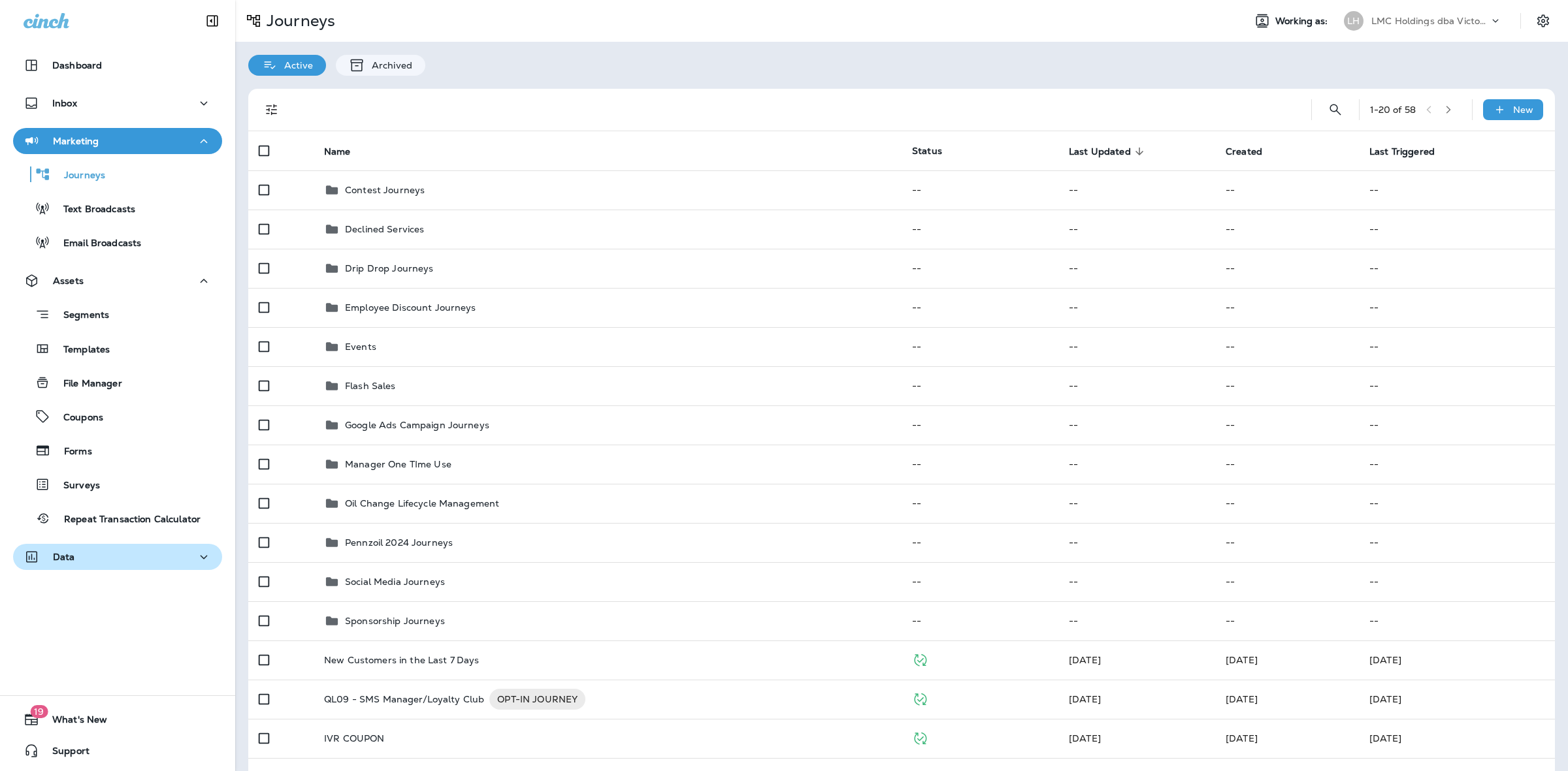
click at [131, 550] on div "Data" at bounding box center [118, 556] width 188 height 16
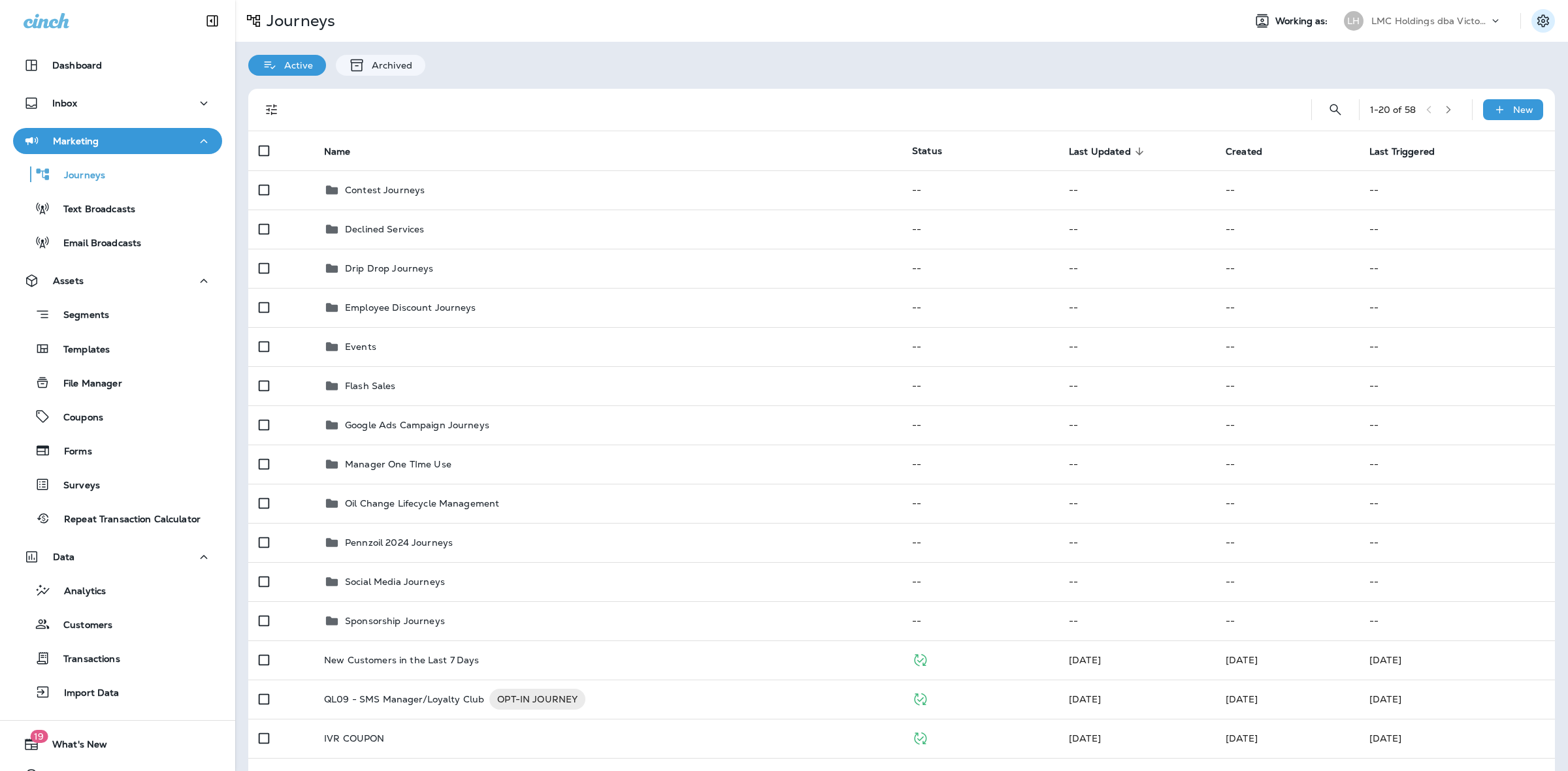
click at [1535, 22] on icon "Settings" at bounding box center [1543, 21] width 15 height 15
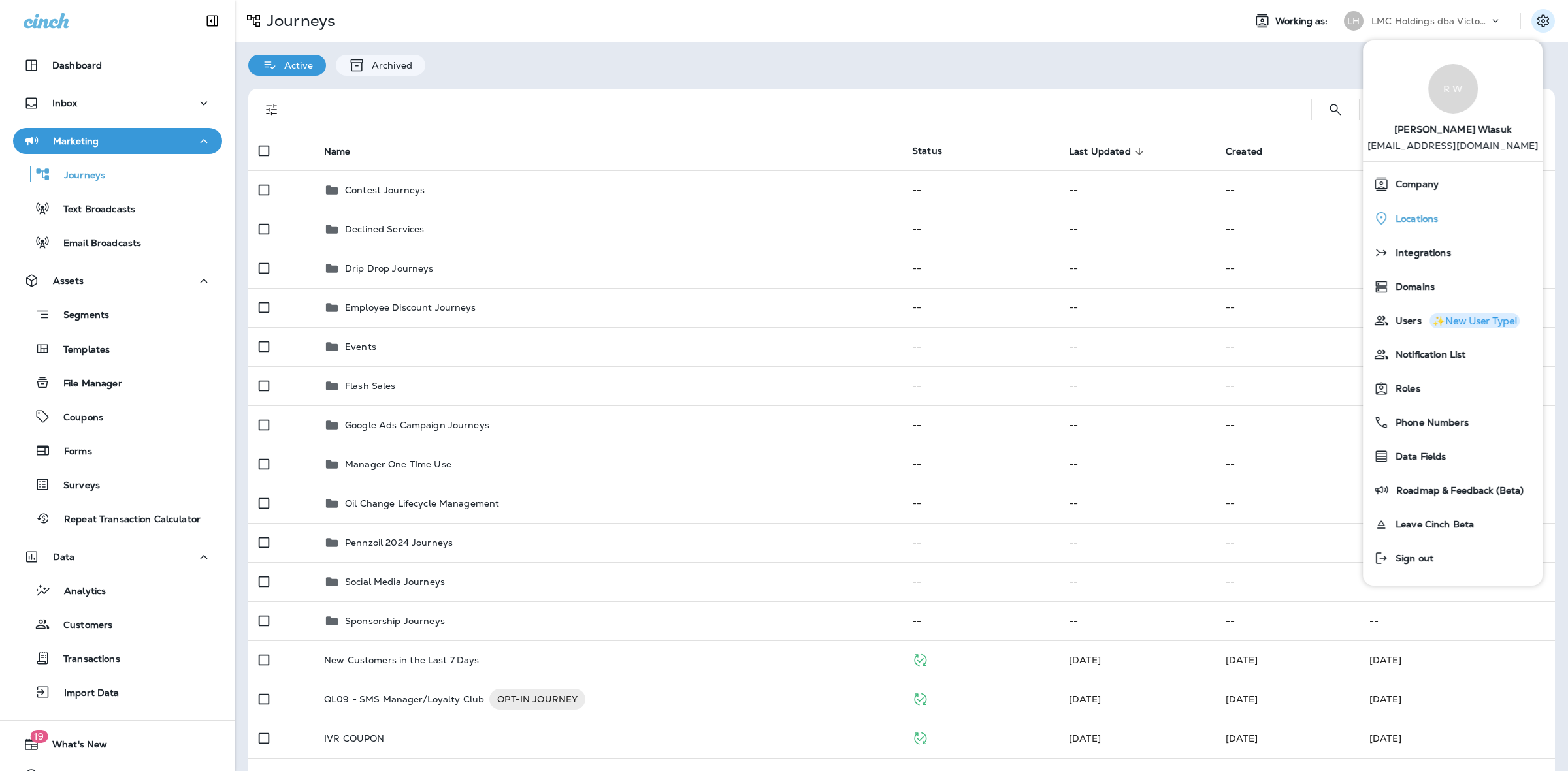
click at [1428, 208] on div "Locations" at bounding box center [1452, 218] width 169 height 26
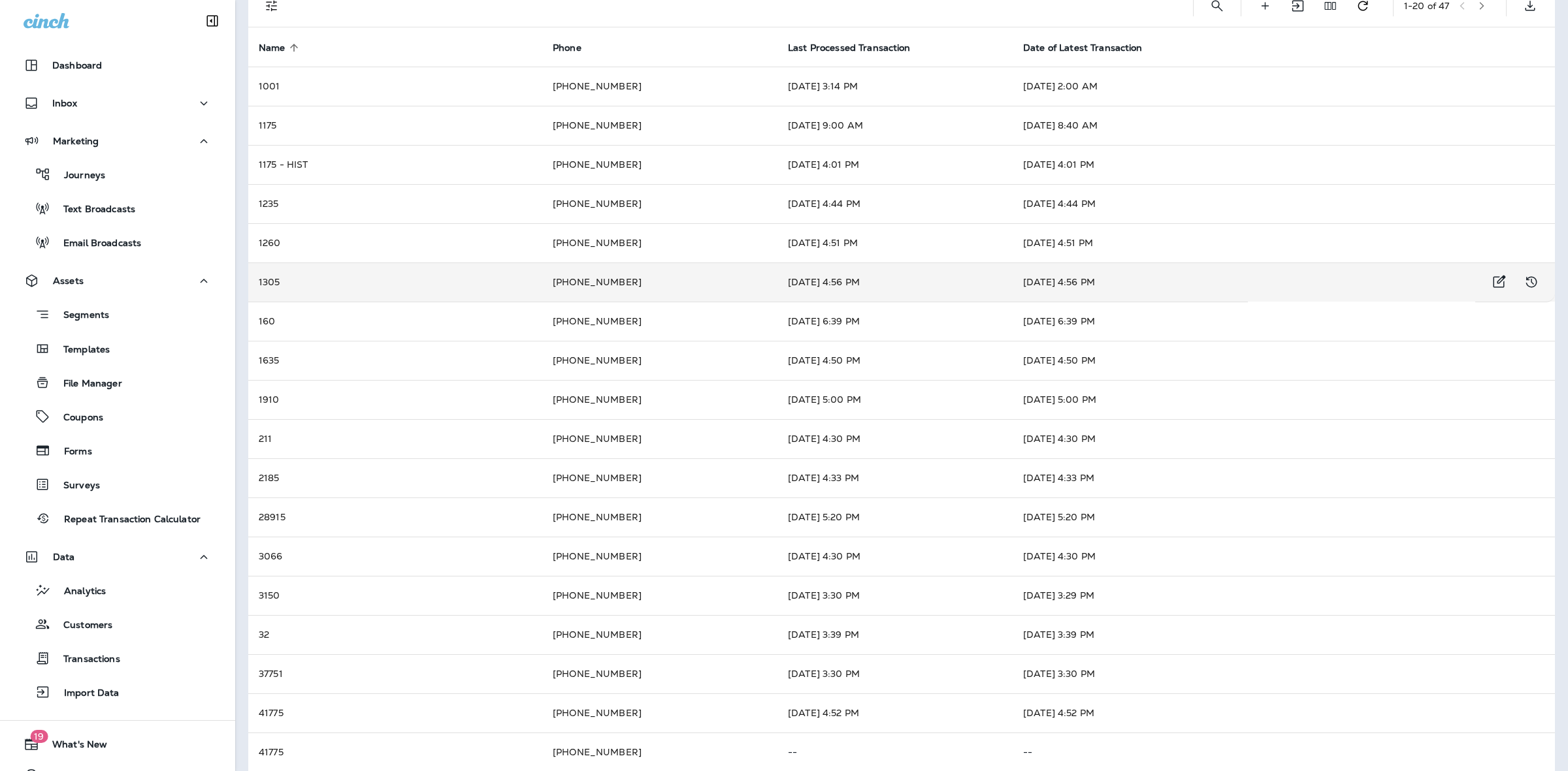
scroll to position [194, 0]
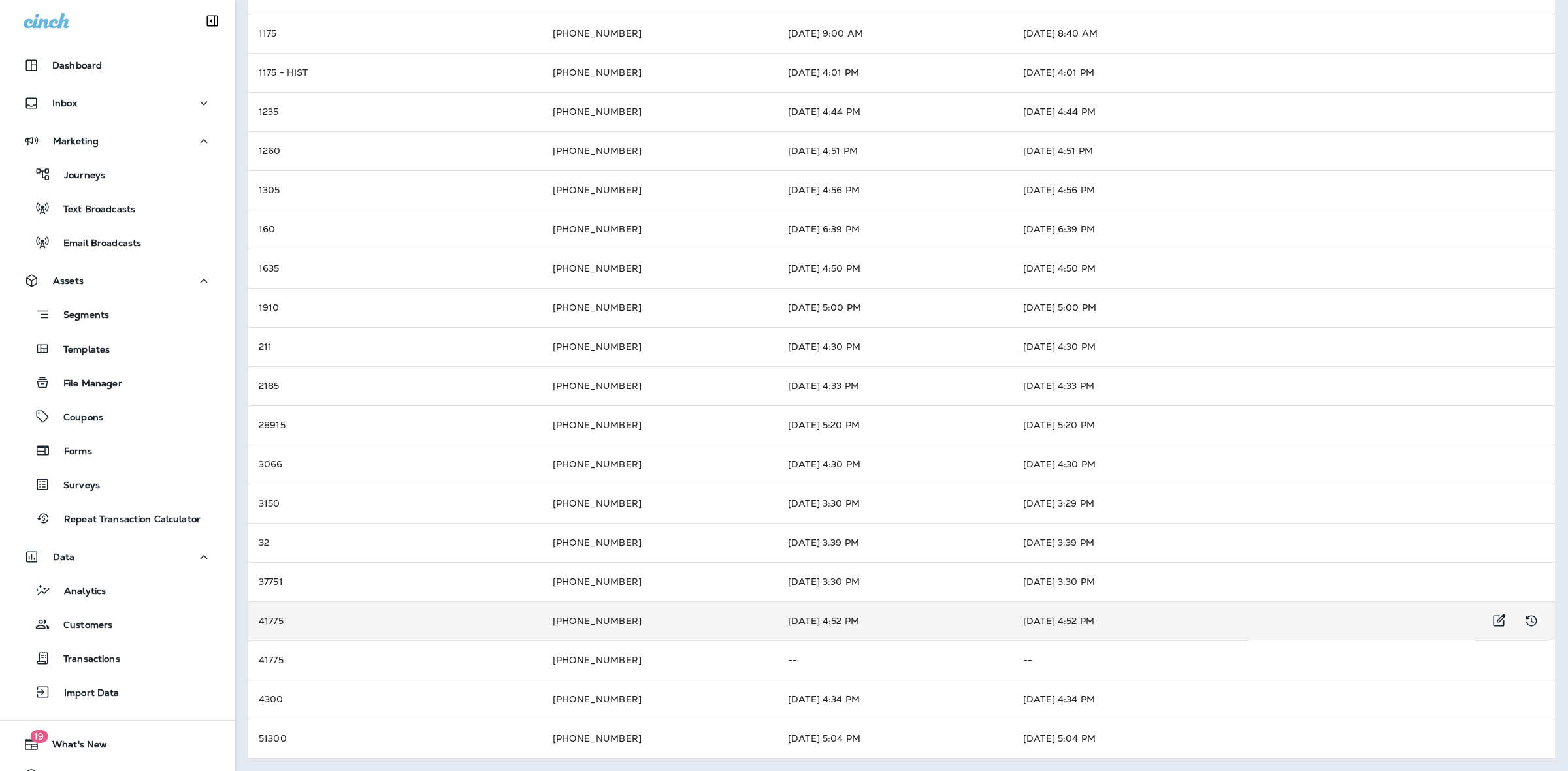
click at [443, 622] on td "41775" at bounding box center [395, 621] width 294 height 39
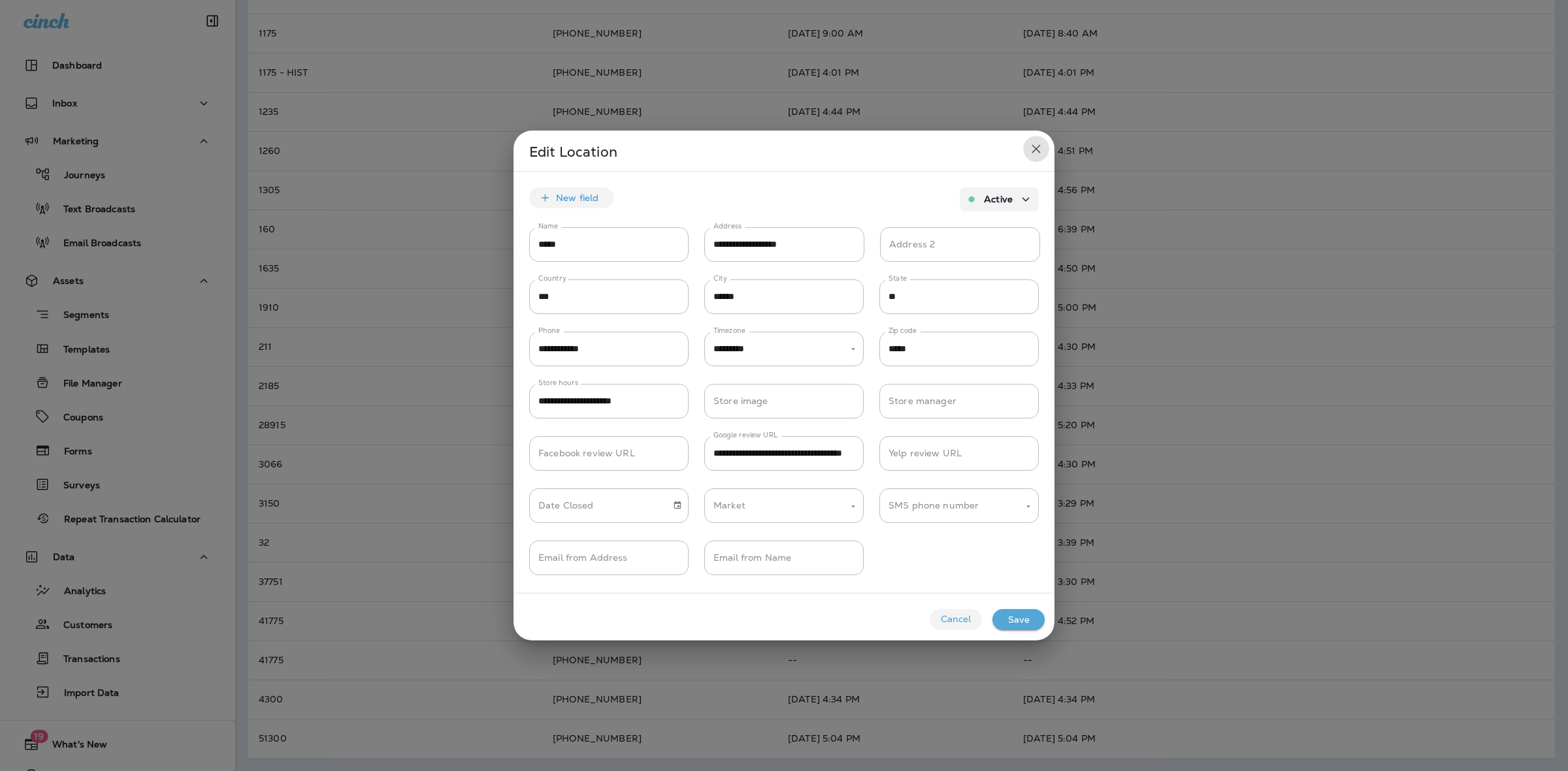
click at [1032, 150] on icon "close" at bounding box center [1036, 148] width 15 height 15
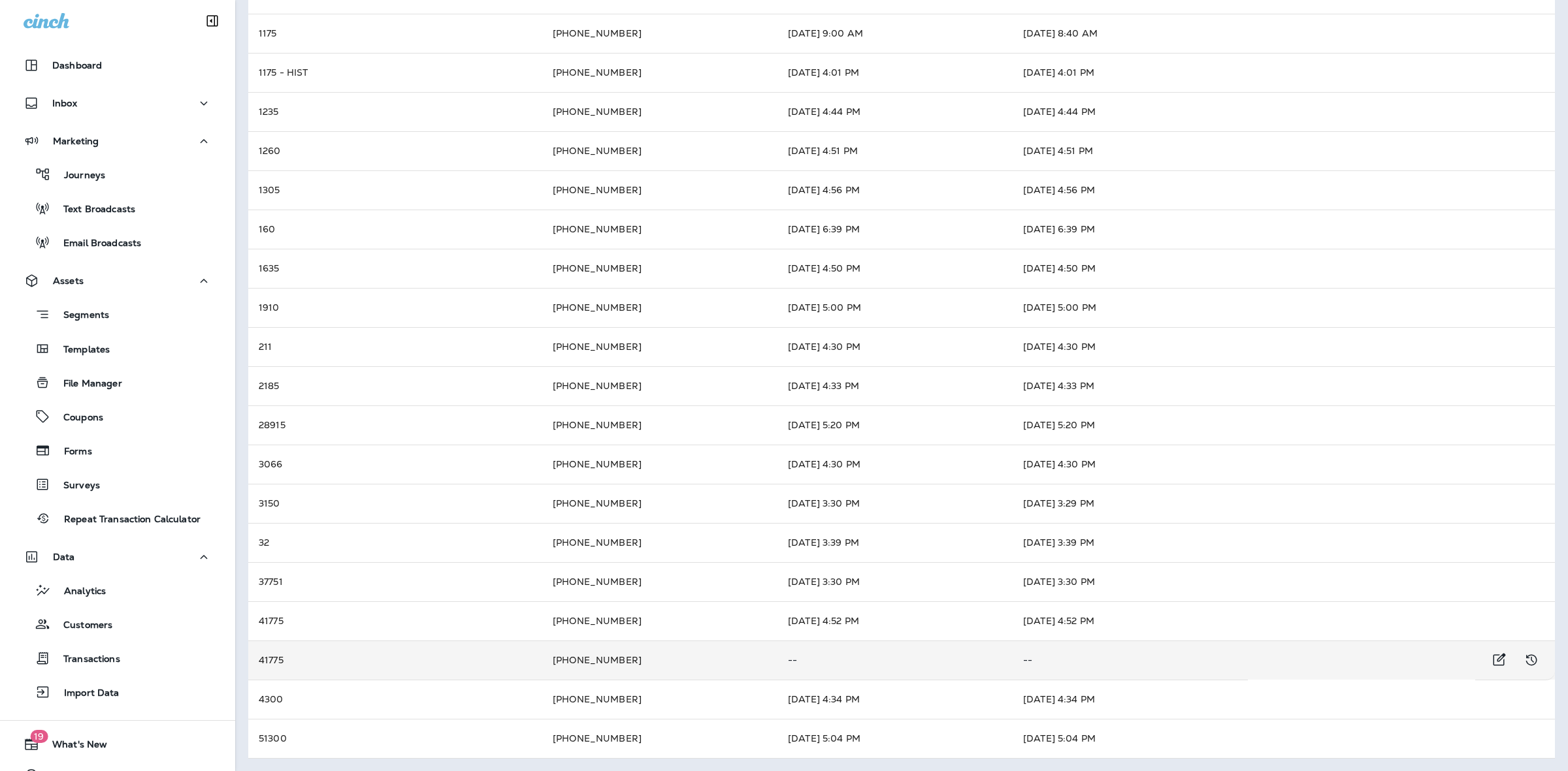
click at [302, 658] on td "41775" at bounding box center [395, 660] width 294 height 39
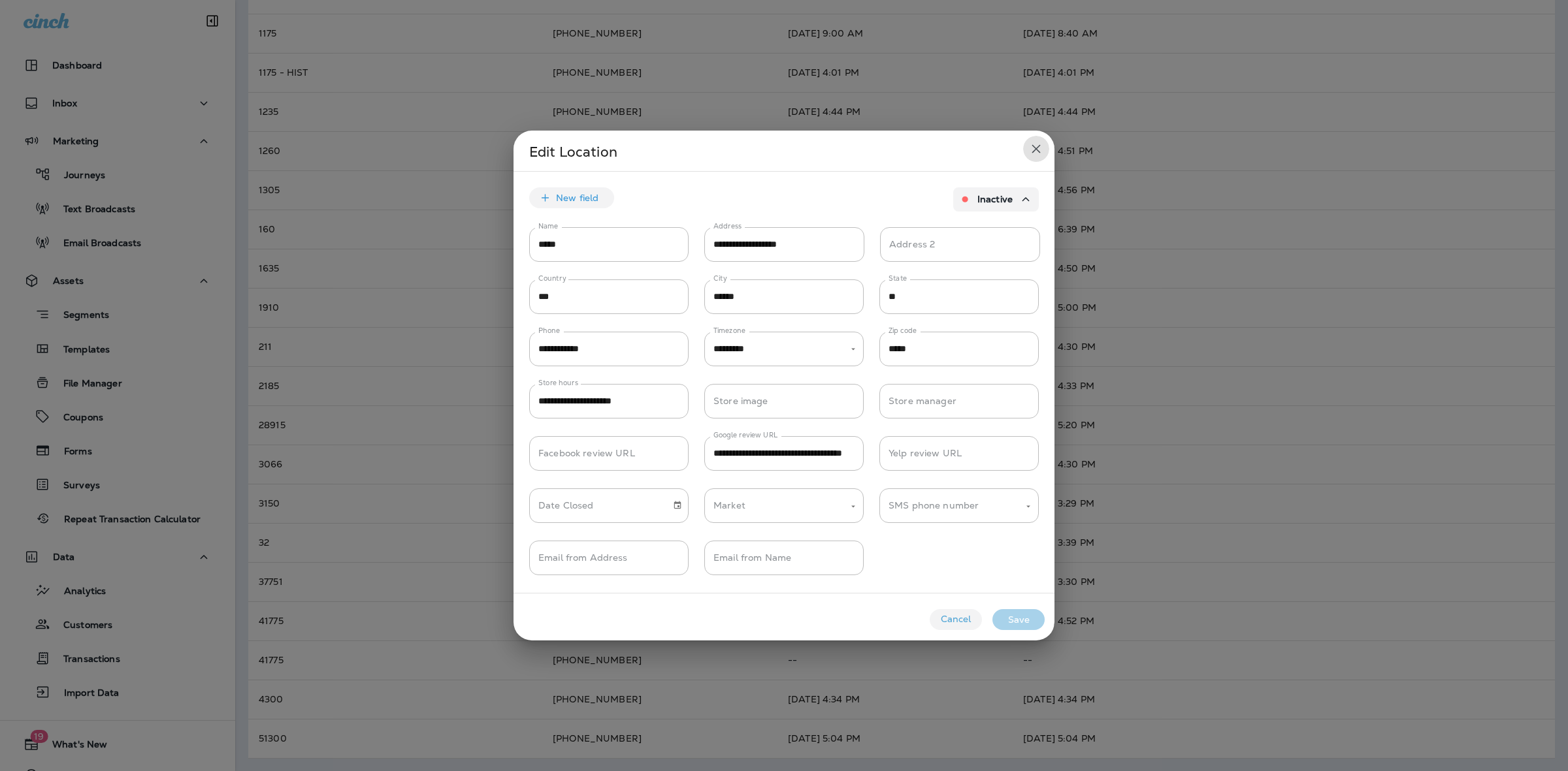
click at [1032, 147] on icon "close" at bounding box center [1036, 148] width 15 height 15
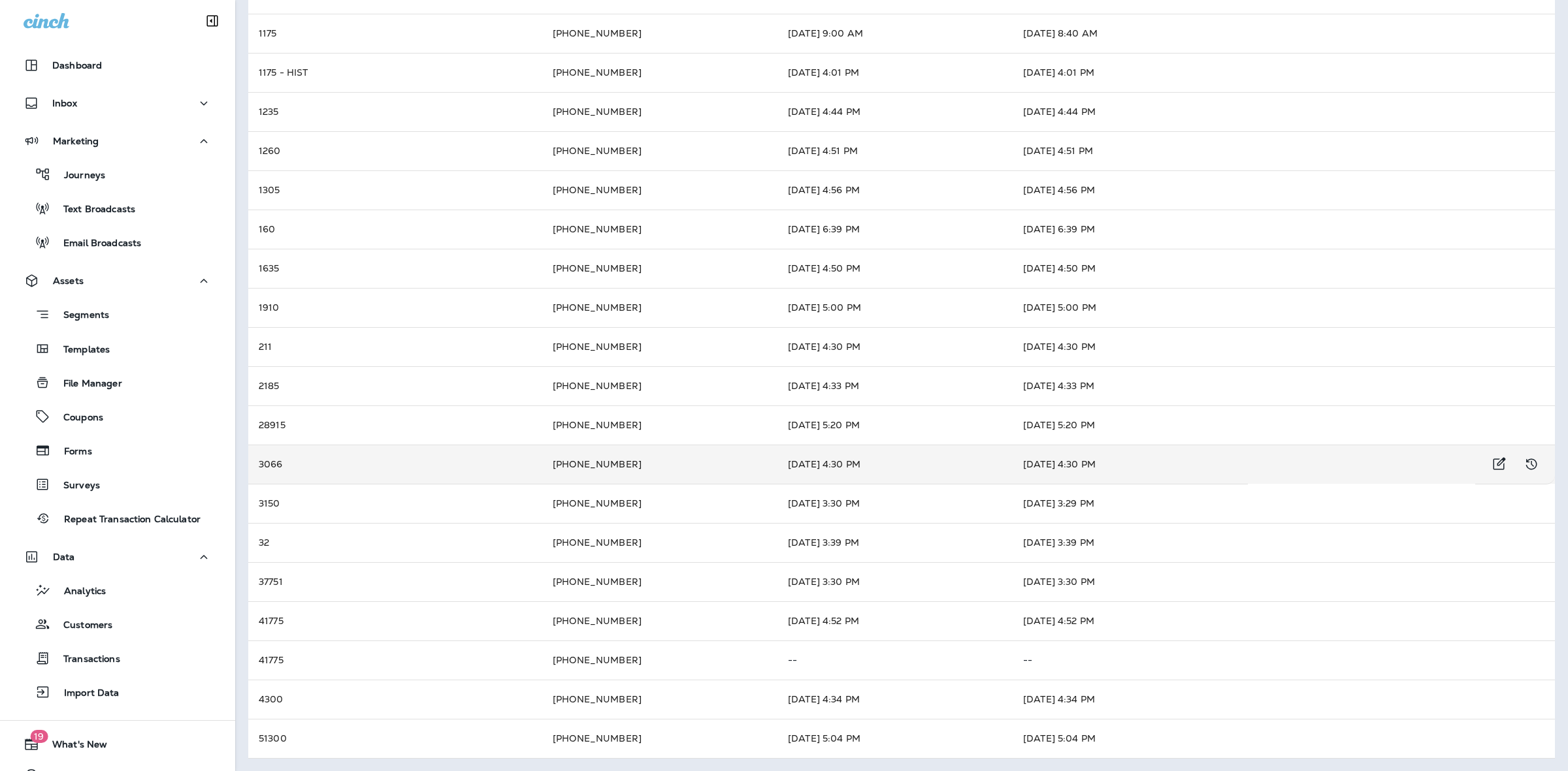
click at [321, 468] on td "3066" at bounding box center [395, 464] width 294 height 39
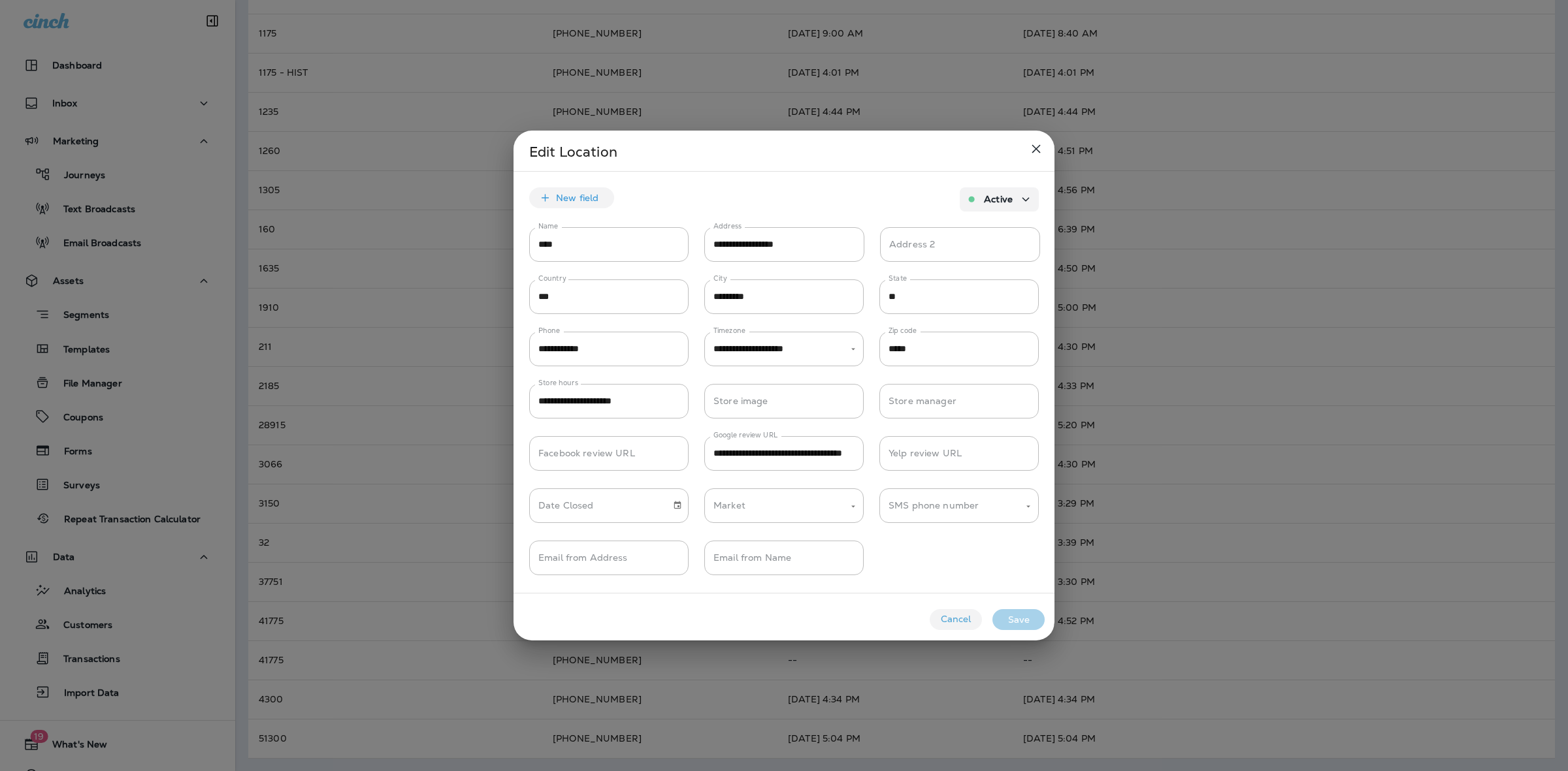
click at [1036, 148] on icon "close" at bounding box center [1036, 148] width 15 height 15
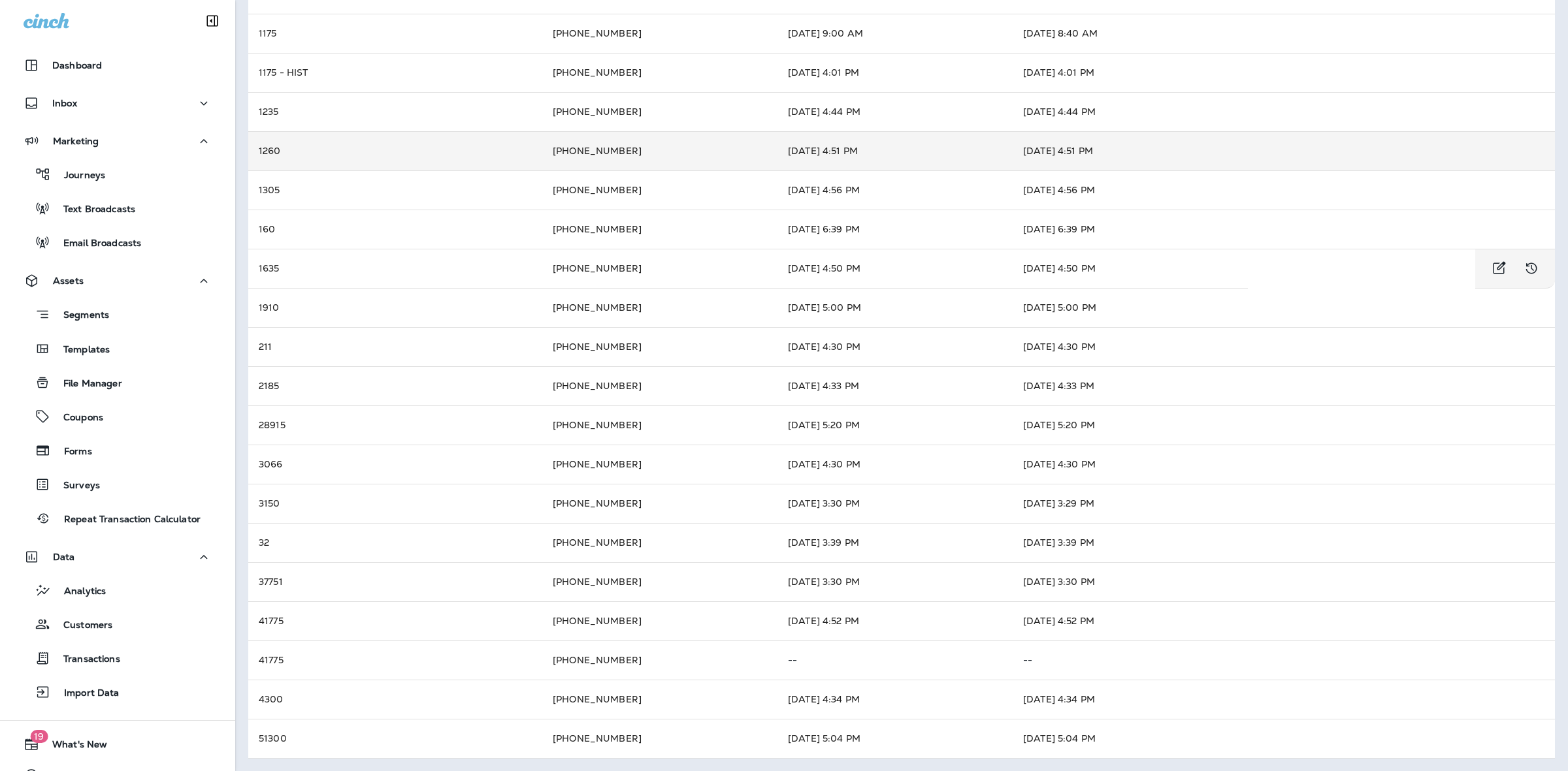
scroll to position [0, 0]
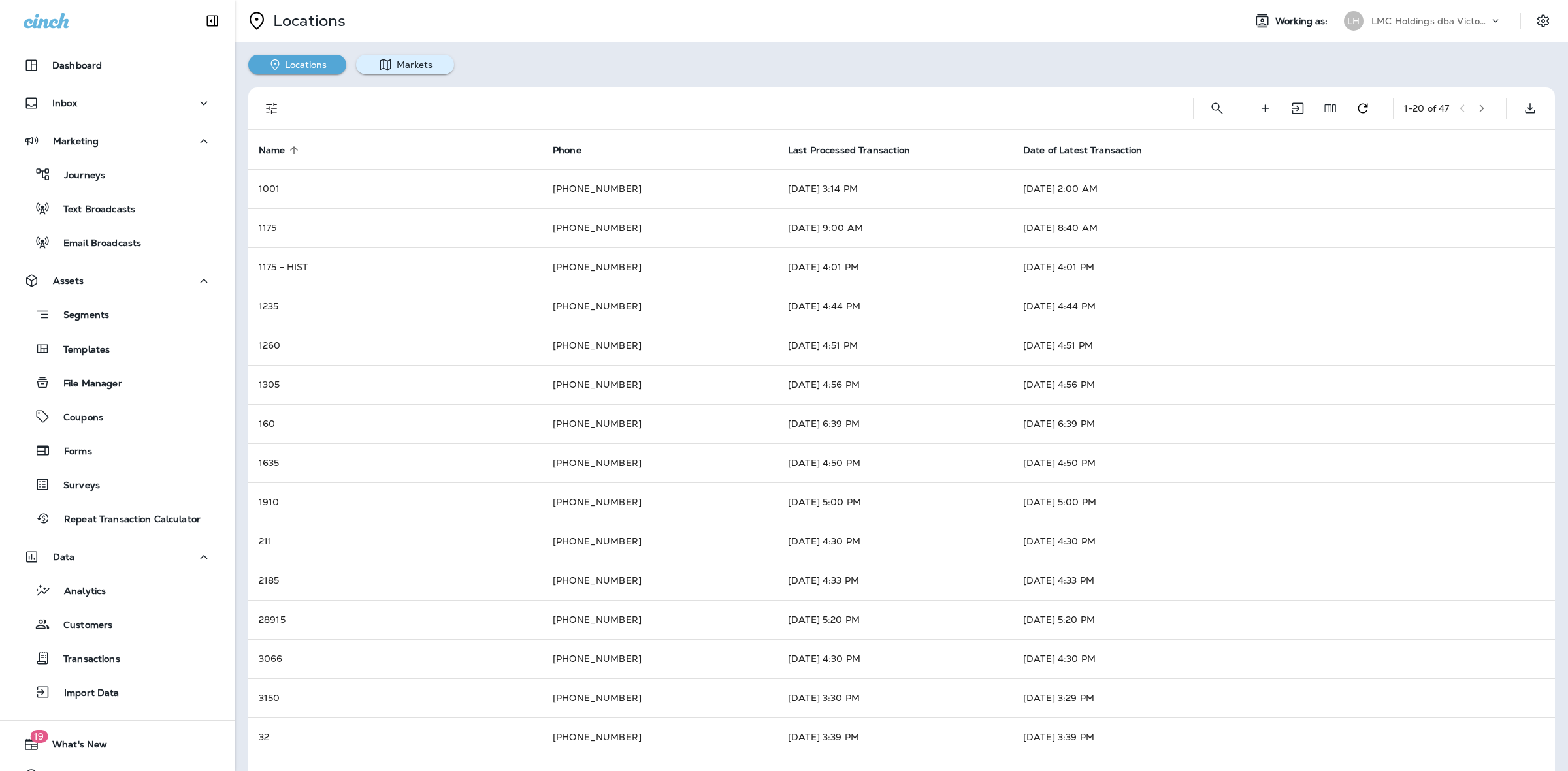
click at [432, 67] on button "Markets" at bounding box center [405, 65] width 98 height 20
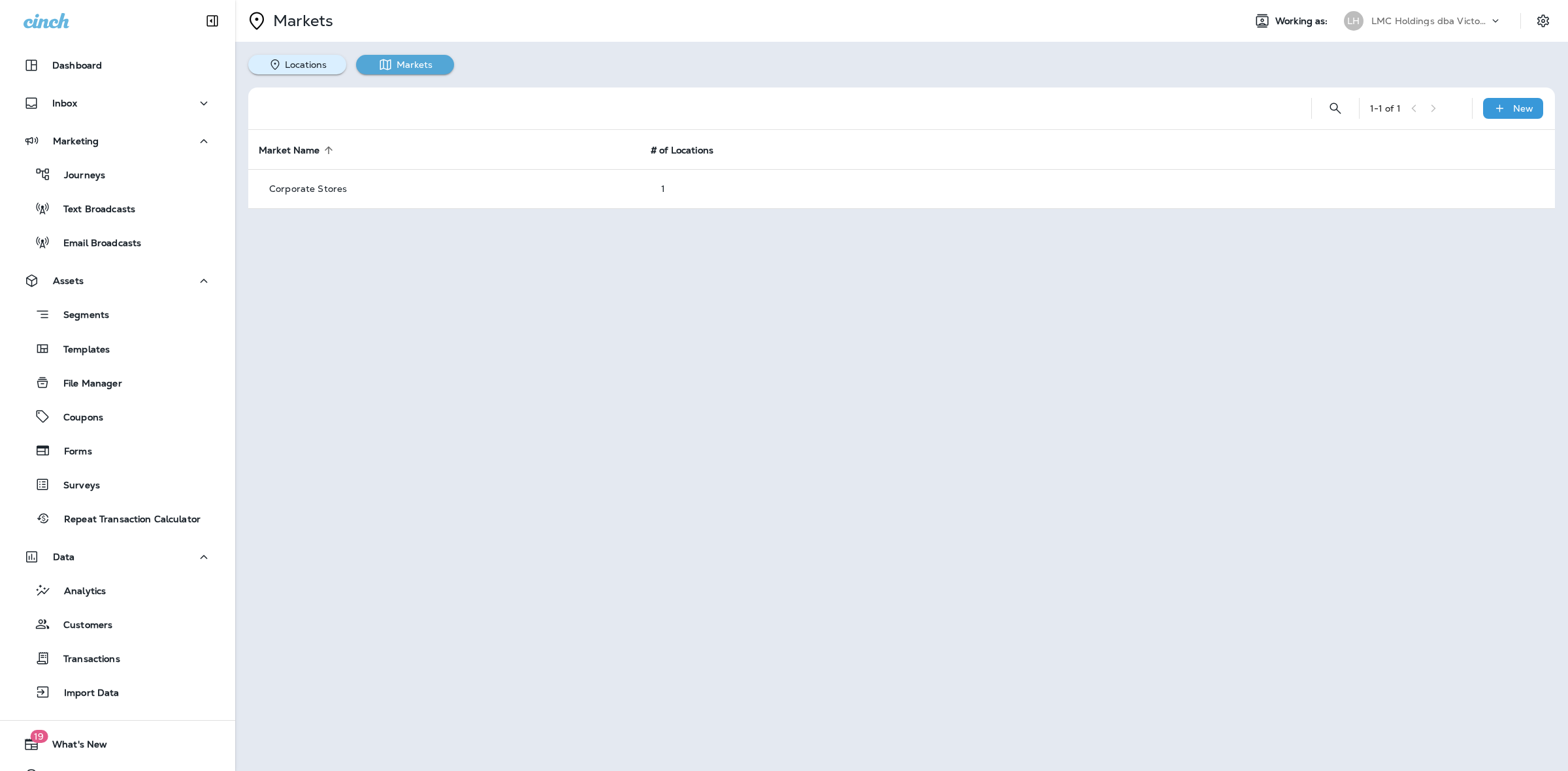
click at [308, 67] on button "Locations" at bounding box center [297, 65] width 98 height 20
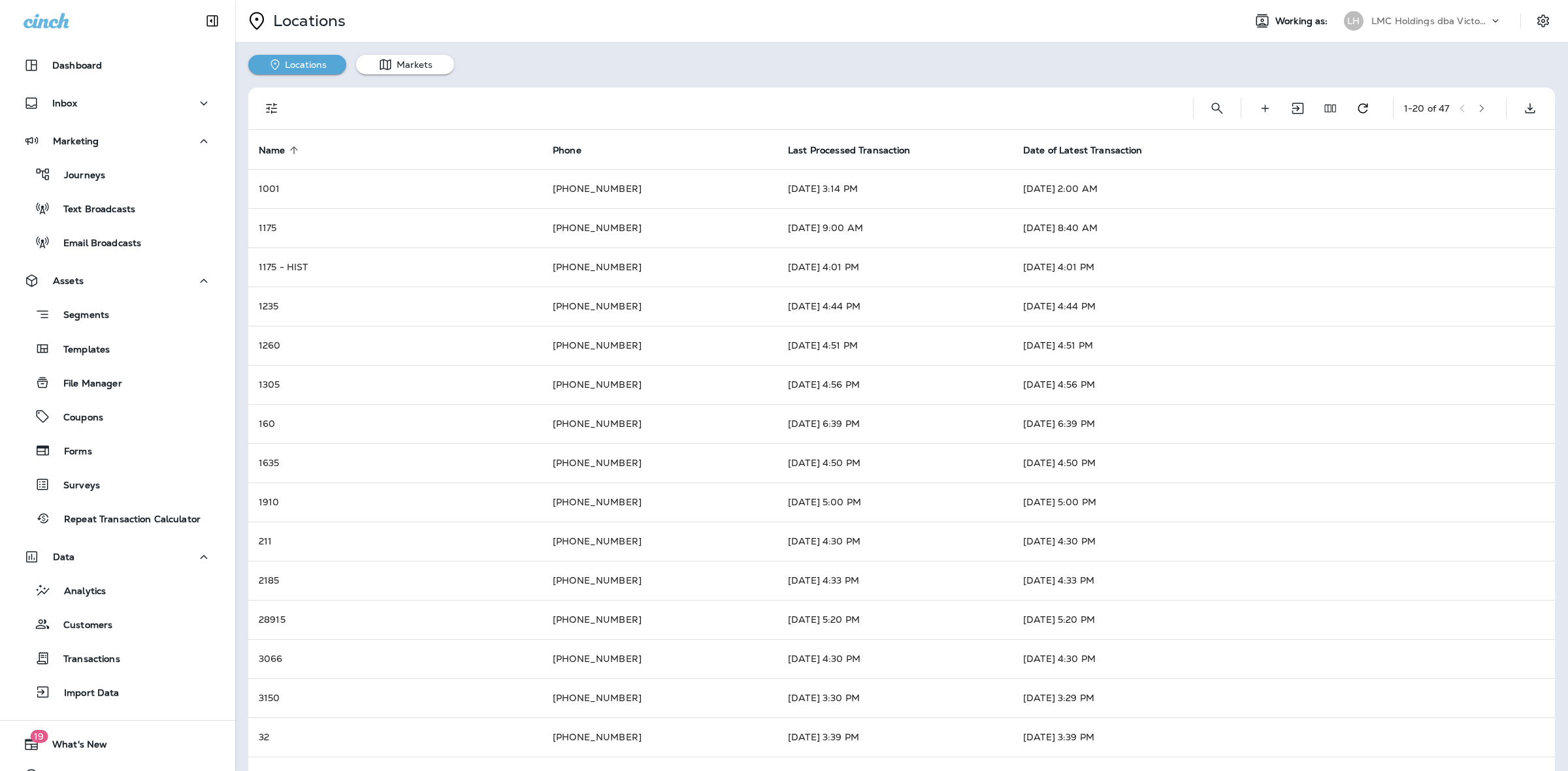
click at [1477, 104] on icon "button" at bounding box center [1482, 108] width 9 height 9
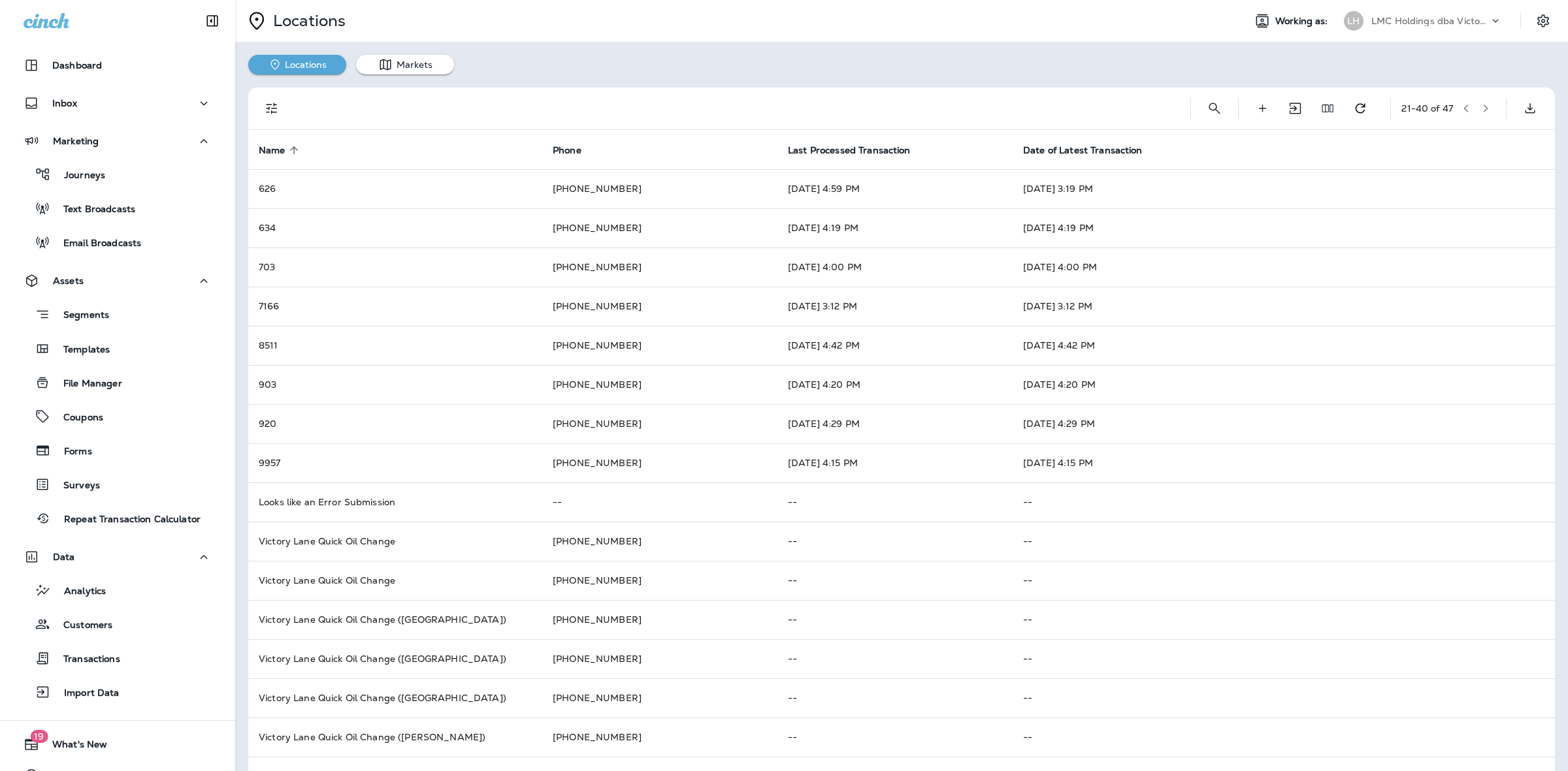
click at [1461, 109] on icon "button" at bounding box center [1466, 108] width 9 height 9
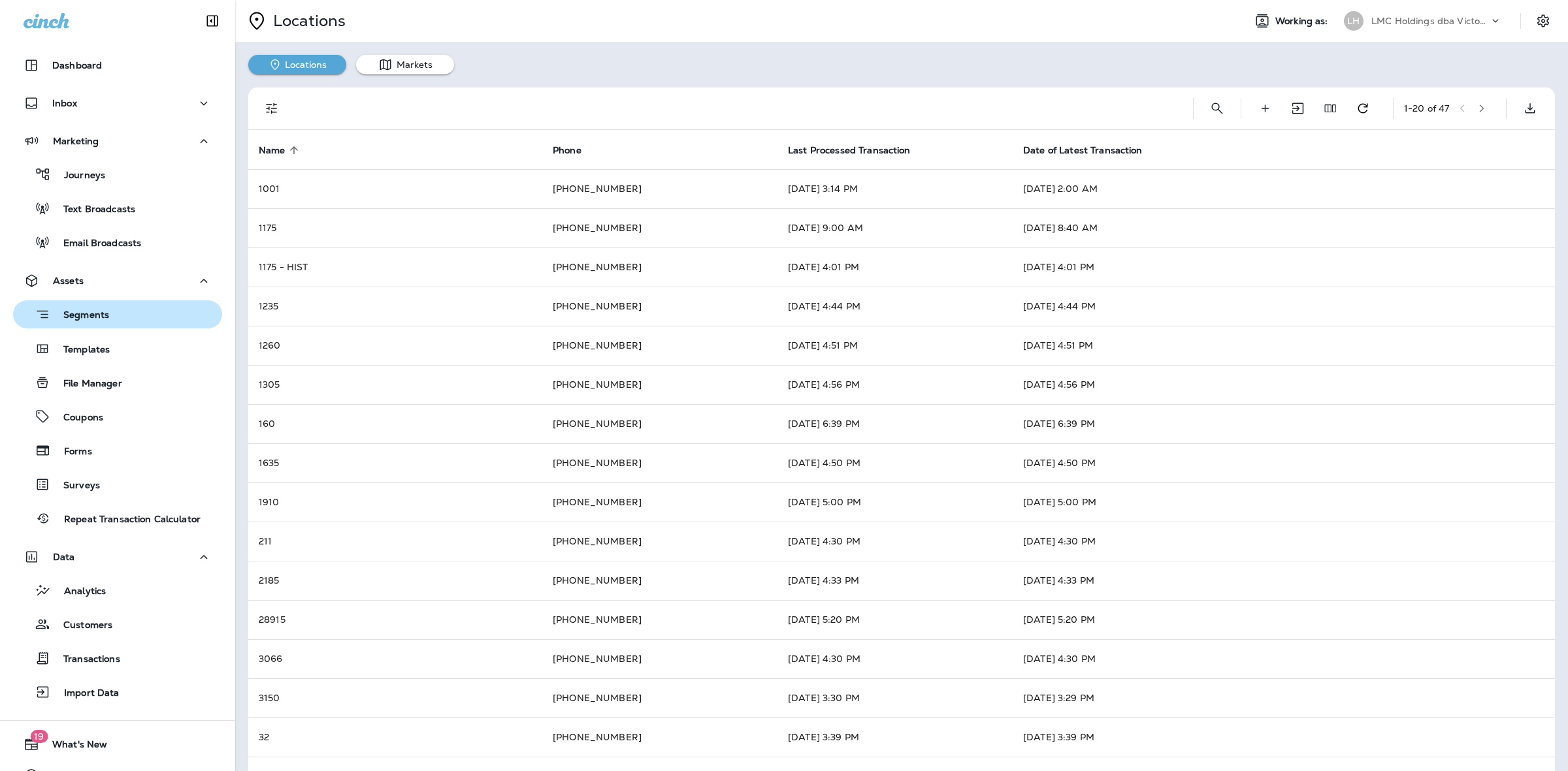
click at [98, 315] on p "Segments" at bounding box center [79, 316] width 59 height 13
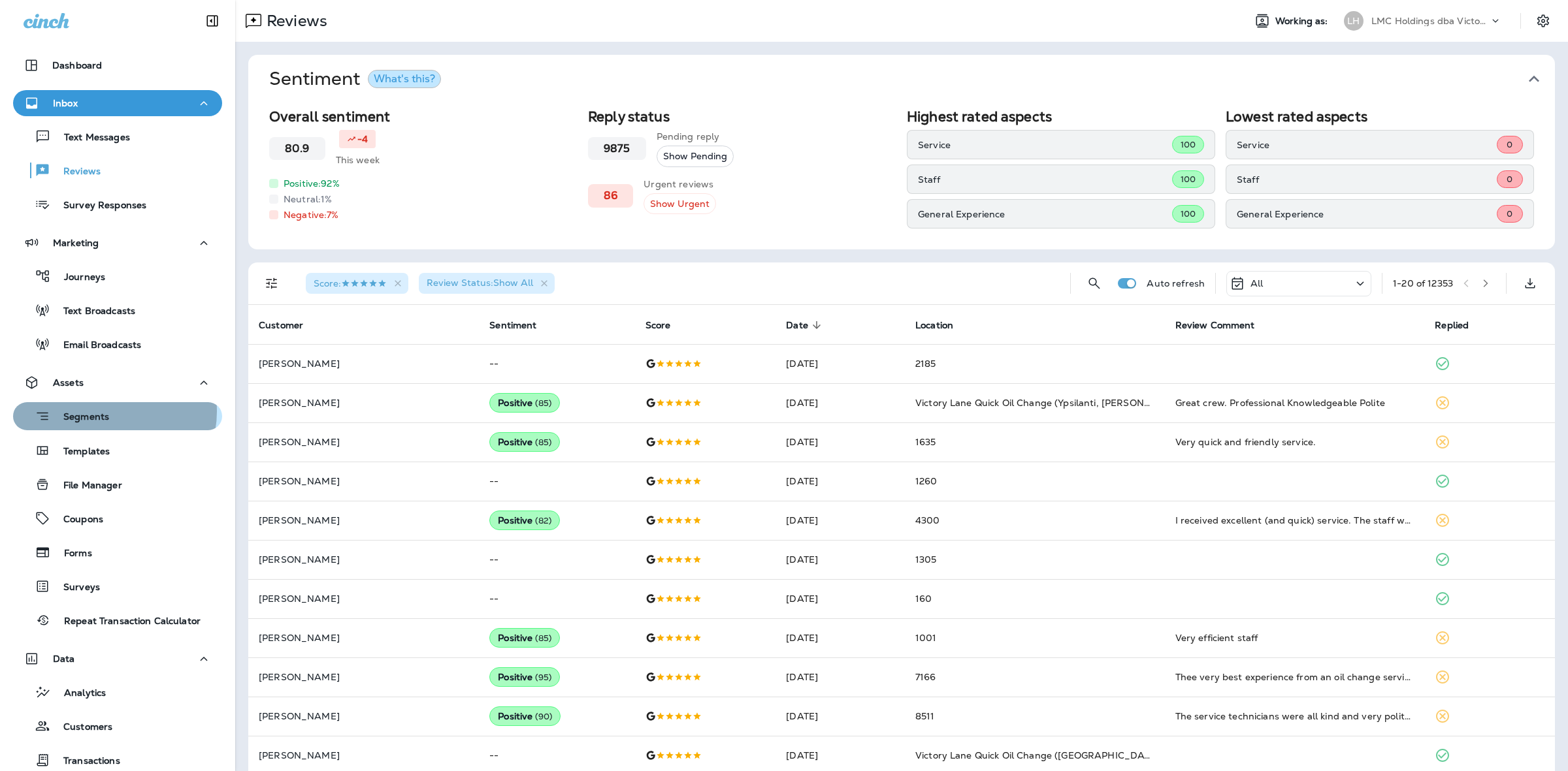
click at [109, 412] on div "Segments" at bounding box center [117, 416] width 199 height 20
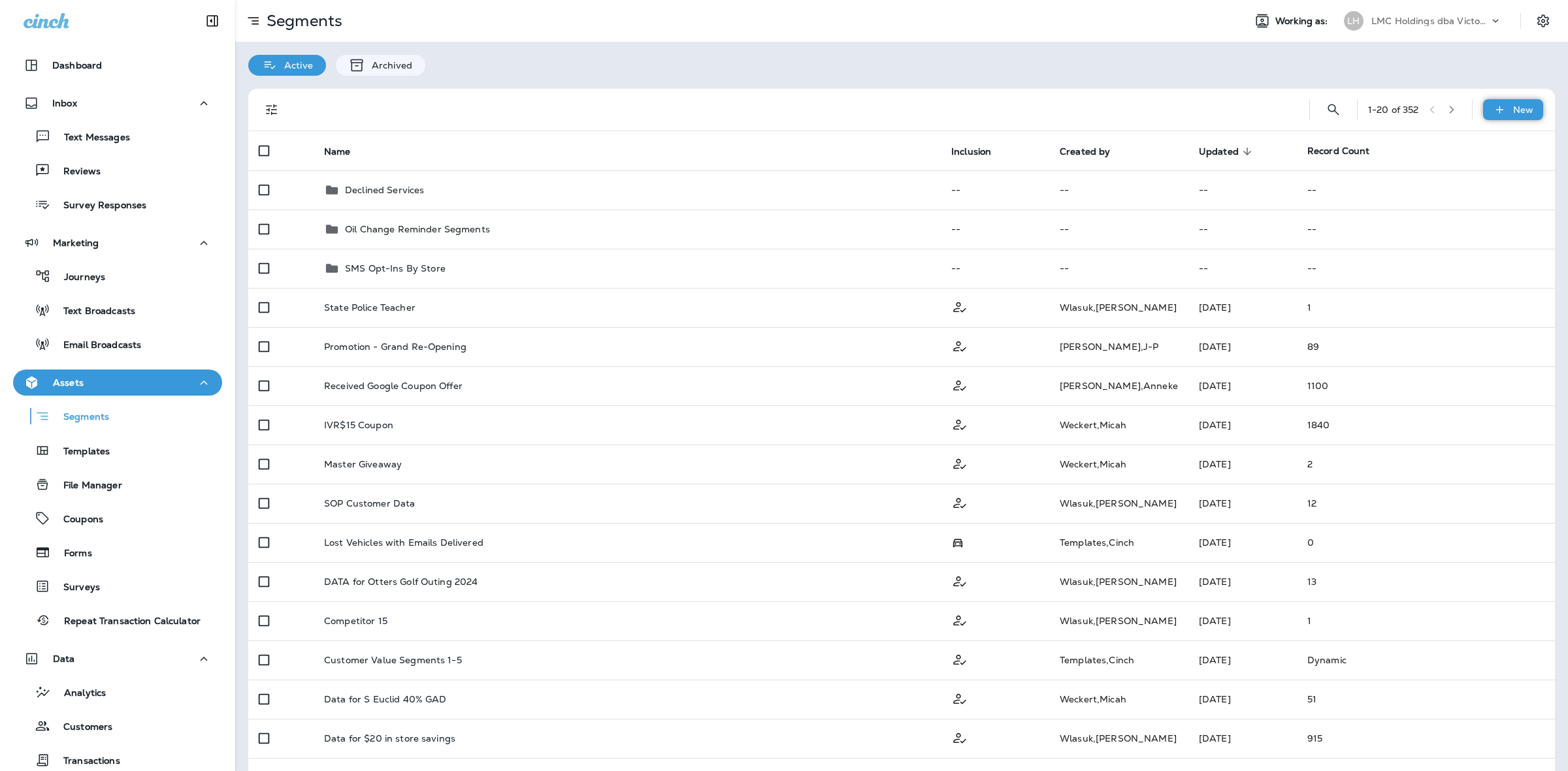
click at [1493, 107] on icon at bounding box center [1500, 109] width 14 height 13
click at [1447, 145] on p "New Segment" at bounding box center [1462, 141] width 70 height 10
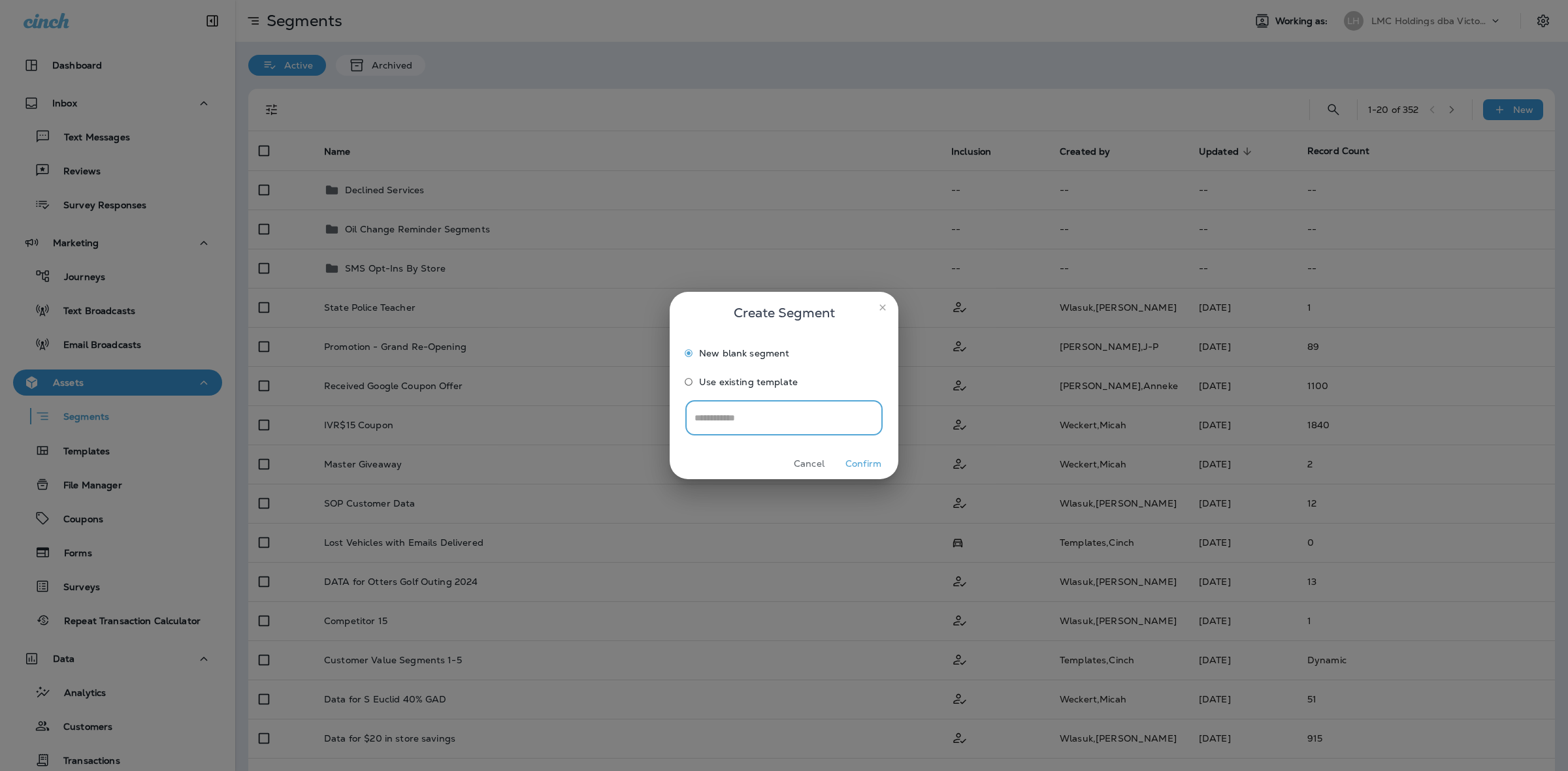
click at [867, 455] on button "Confirm" at bounding box center [863, 464] width 49 height 20
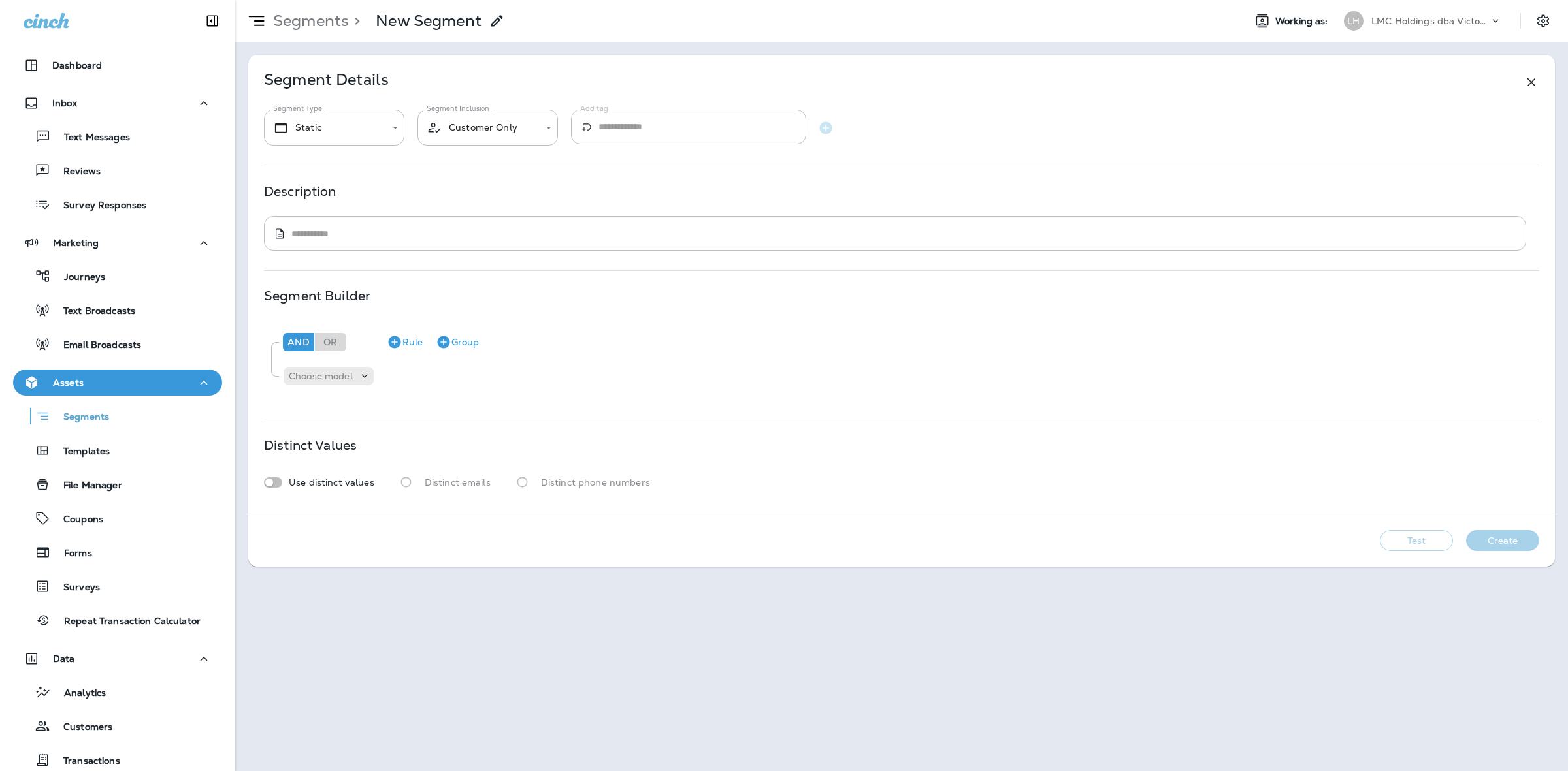
click at [318, 391] on div "And Or Rule Group Choose model" at bounding box center [901, 357] width 1275 height 73
drag, startPoint x: 325, startPoint y: 377, endPoint x: 324, endPoint y: 384, distance: 7.1
click at [324, 384] on div "Choose model" at bounding box center [328, 376] width 90 height 18
click at [328, 410] on p "Customer" at bounding box center [314, 408] width 49 height 10
click at [413, 377] on p "Choose field" at bounding box center [394, 375] width 56 height 10
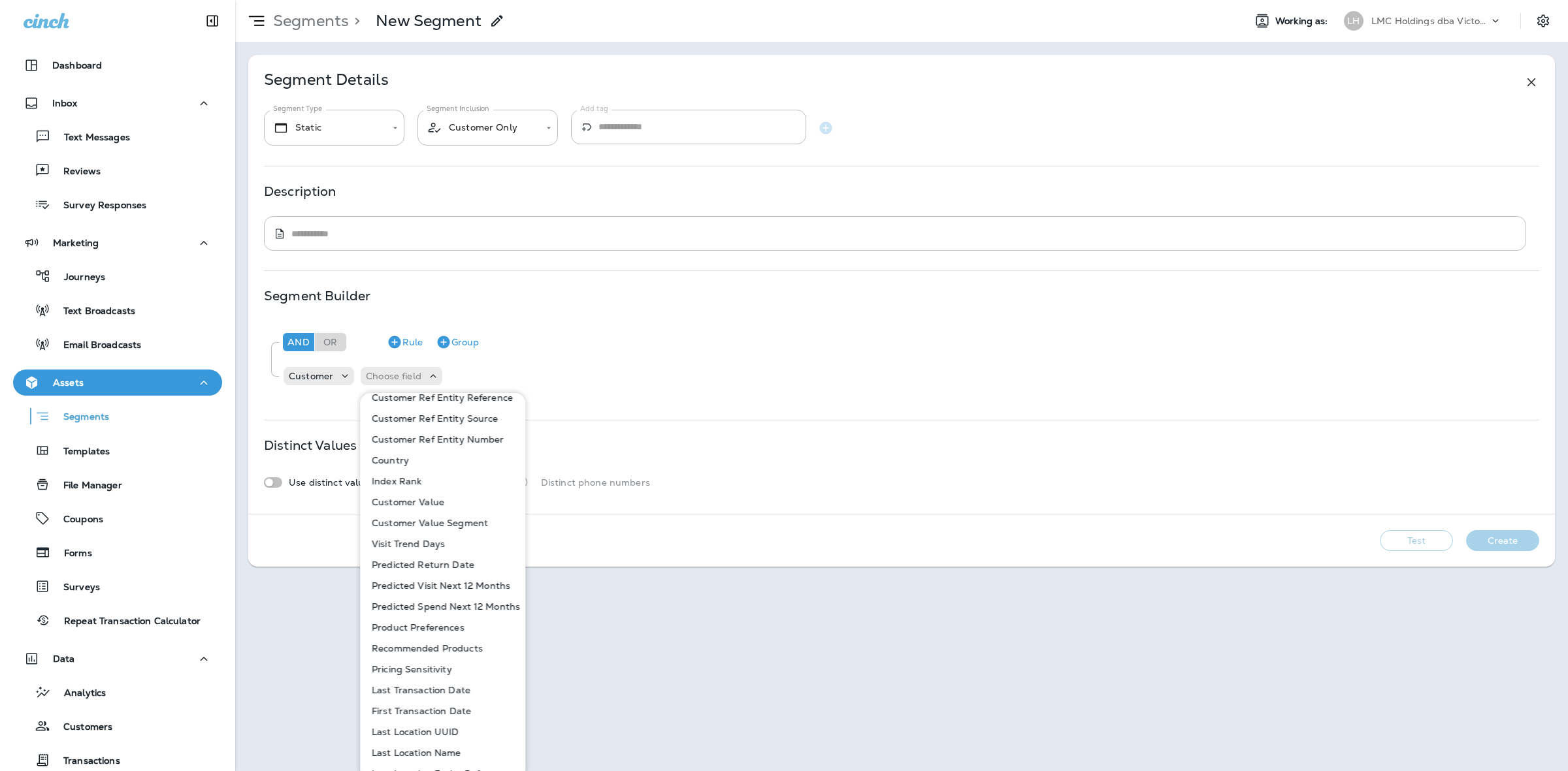
scroll to position [490, 0]
click at [438, 687] on p "Last Location Entity Ref" at bounding box center [423, 692] width 113 height 10
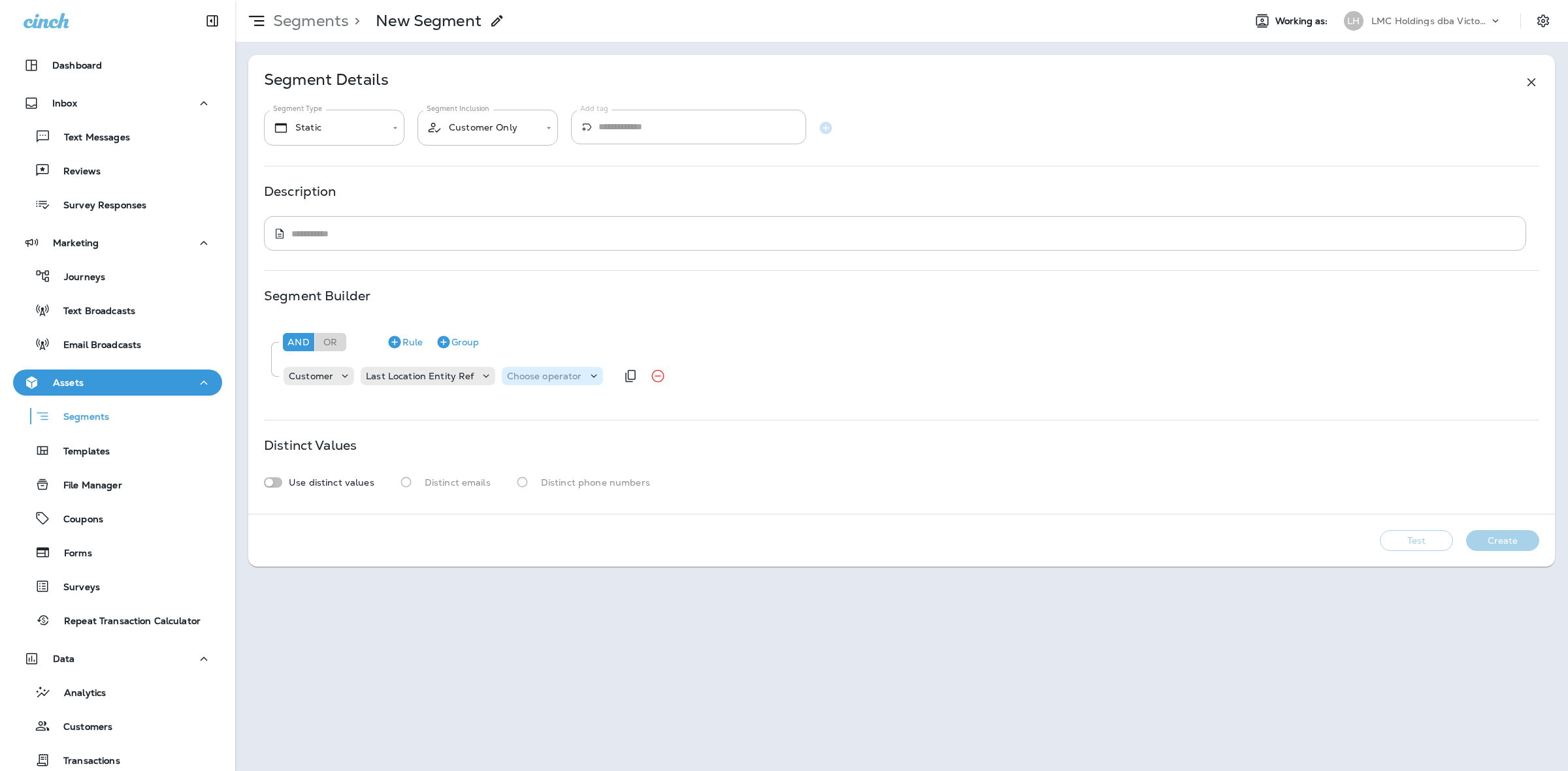
click at [552, 380] on p "Choose operator" at bounding box center [544, 375] width 75 height 10
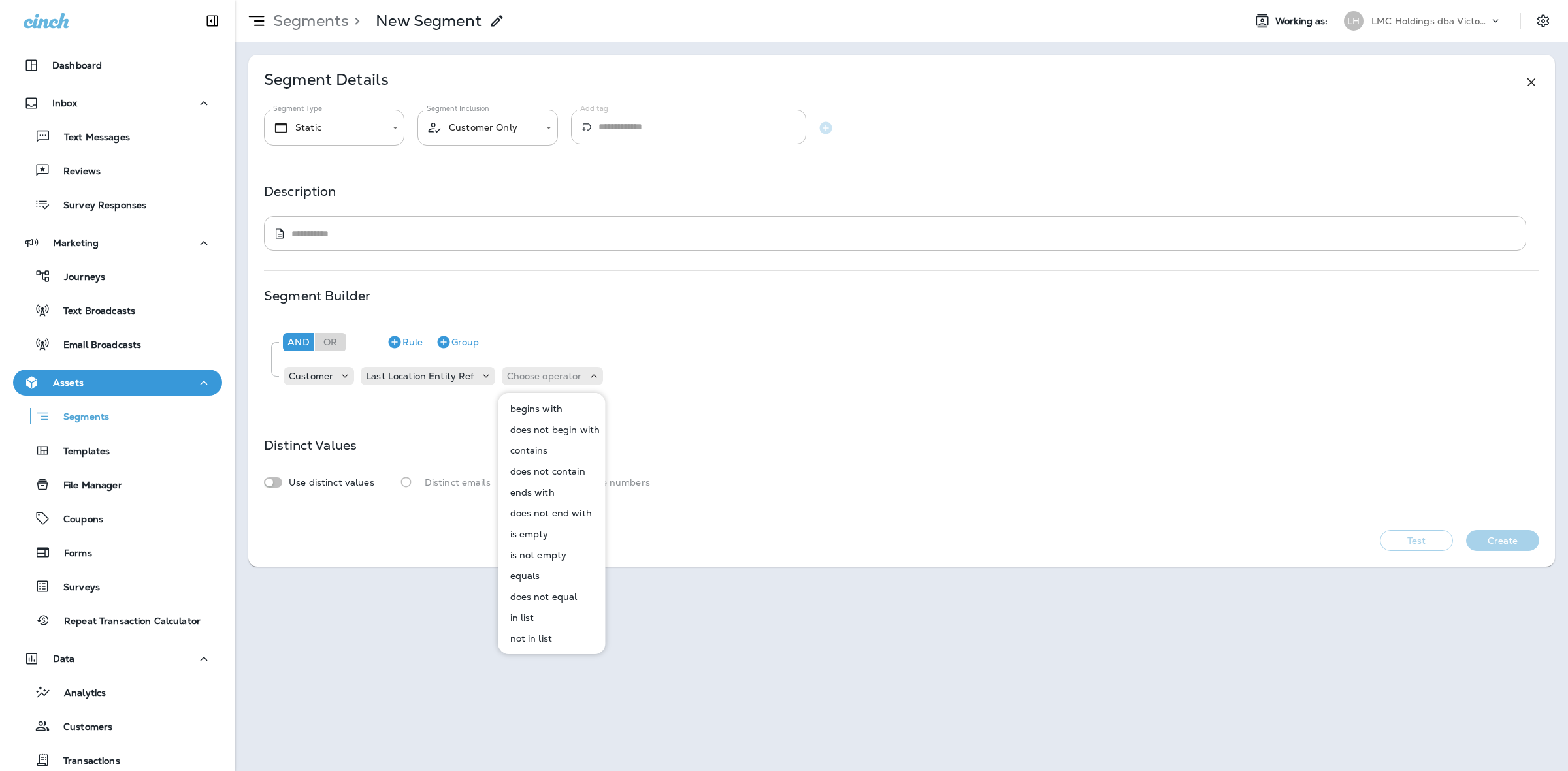
click at [532, 575] on p "equals" at bounding box center [523, 575] width 36 height 10
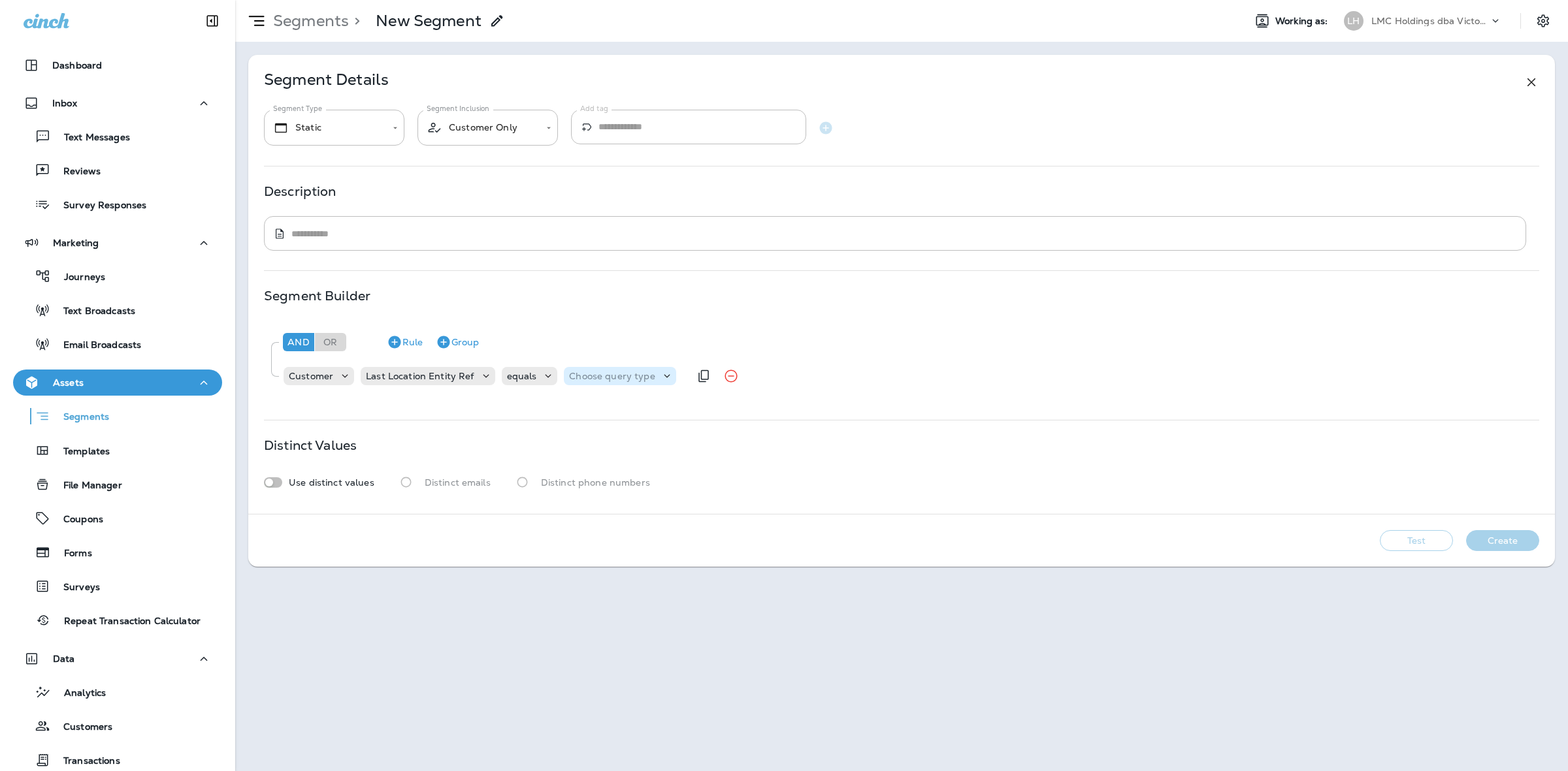
click at [599, 372] on p "Choose query type" at bounding box center [612, 375] width 86 height 10
click at [592, 406] on button "Text" at bounding box center [599, 409] width 75 height 21
click at [648, 377] on input "text" at bounding box center [698, 376] width 130 height 17
type input "****"
click at [649, 395] on div "And Or Rule Group Customer Last Location Entity Ref equals Text **** 4964" at bounding box center [902, 360] width 1275 height 79
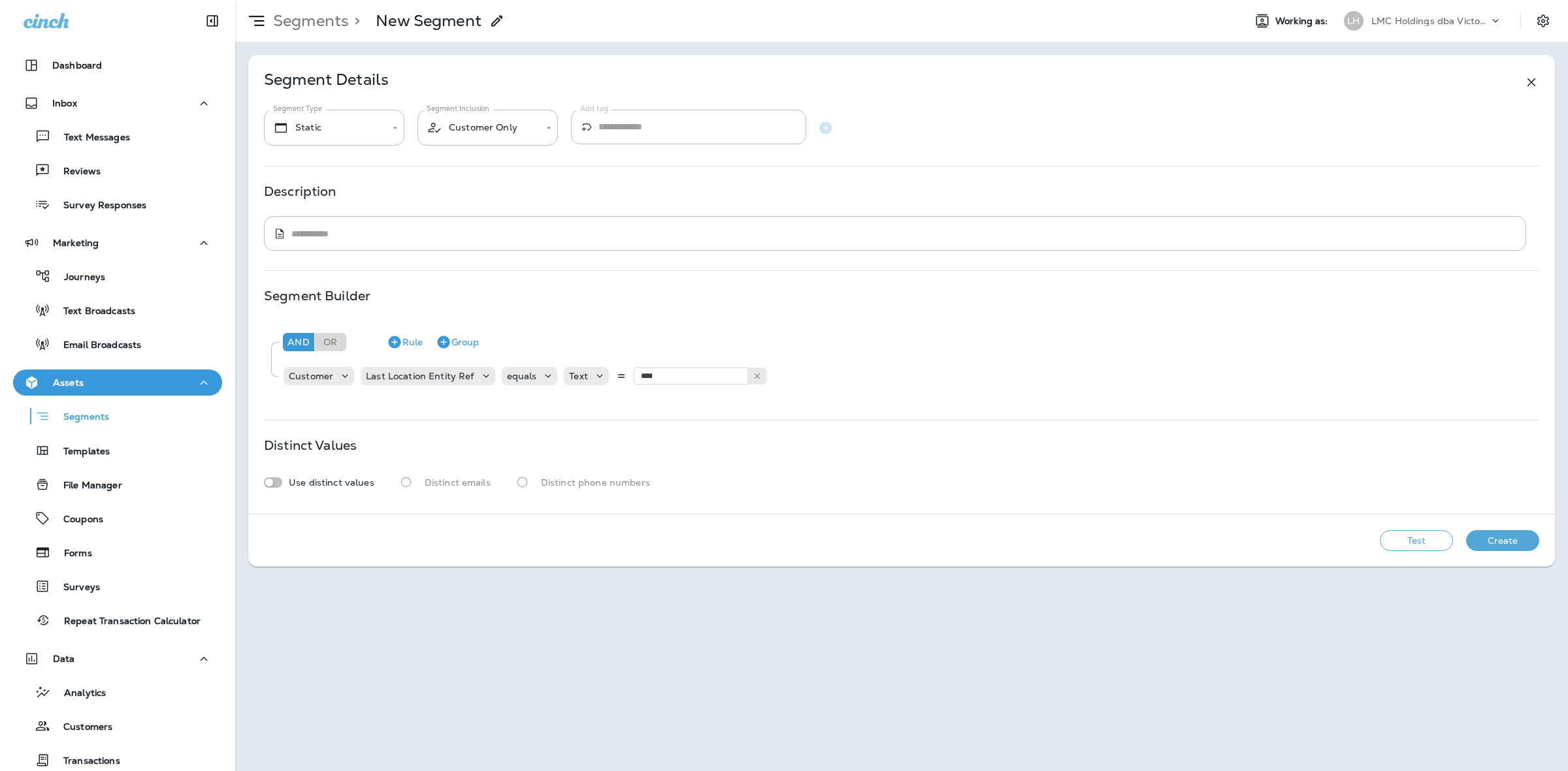
click at [1386, 539] on button "Test" at bounding box center [1416, 540] width 73 height 21
click at [1249, 540] on button "View Sample" at bounding box center [1231, 540] width 86 height 21
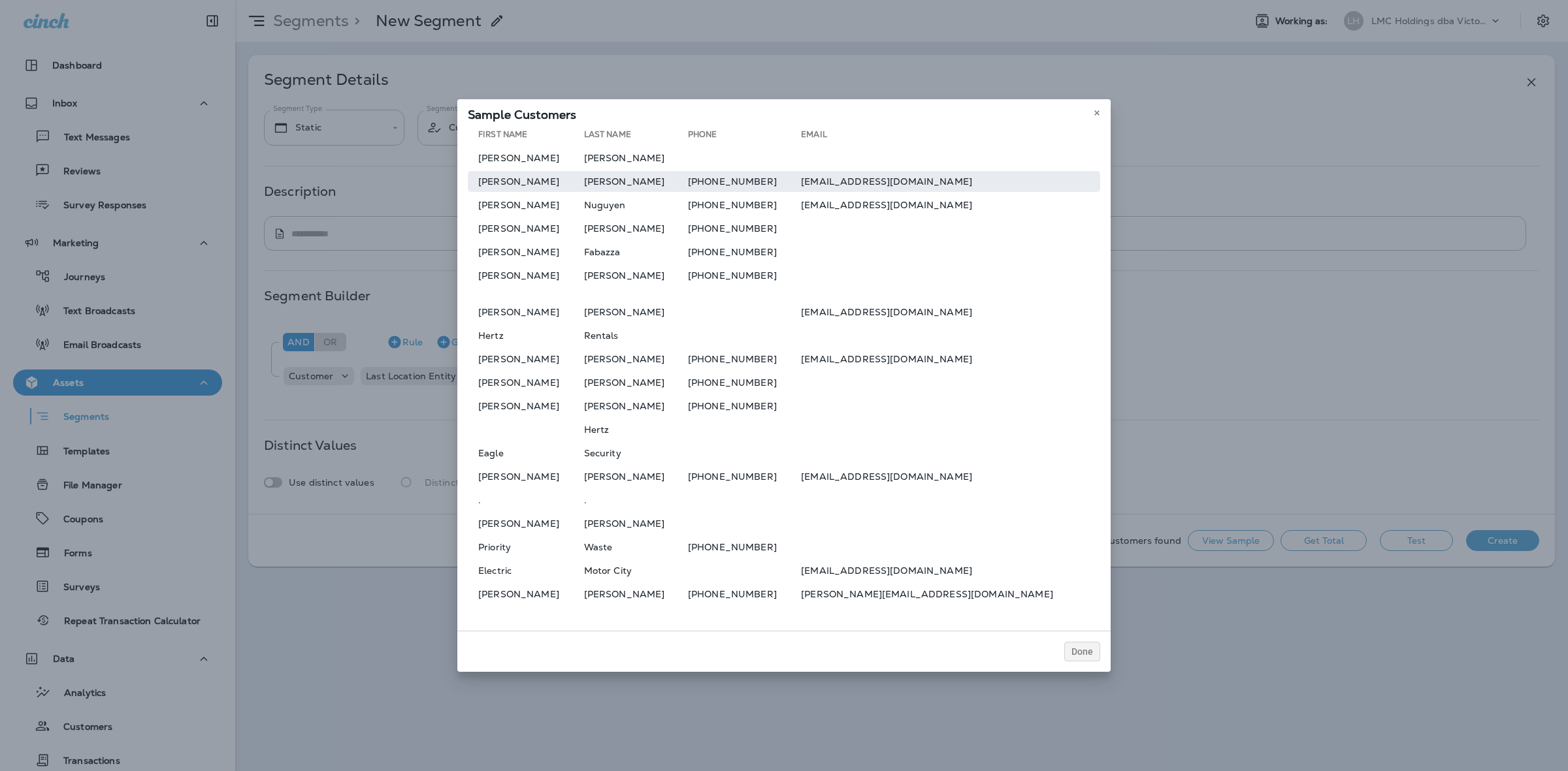
click at [893, 182] on td "lamontfischer21@gmail.com" at bounding box center [950, 182] width 299 height 21
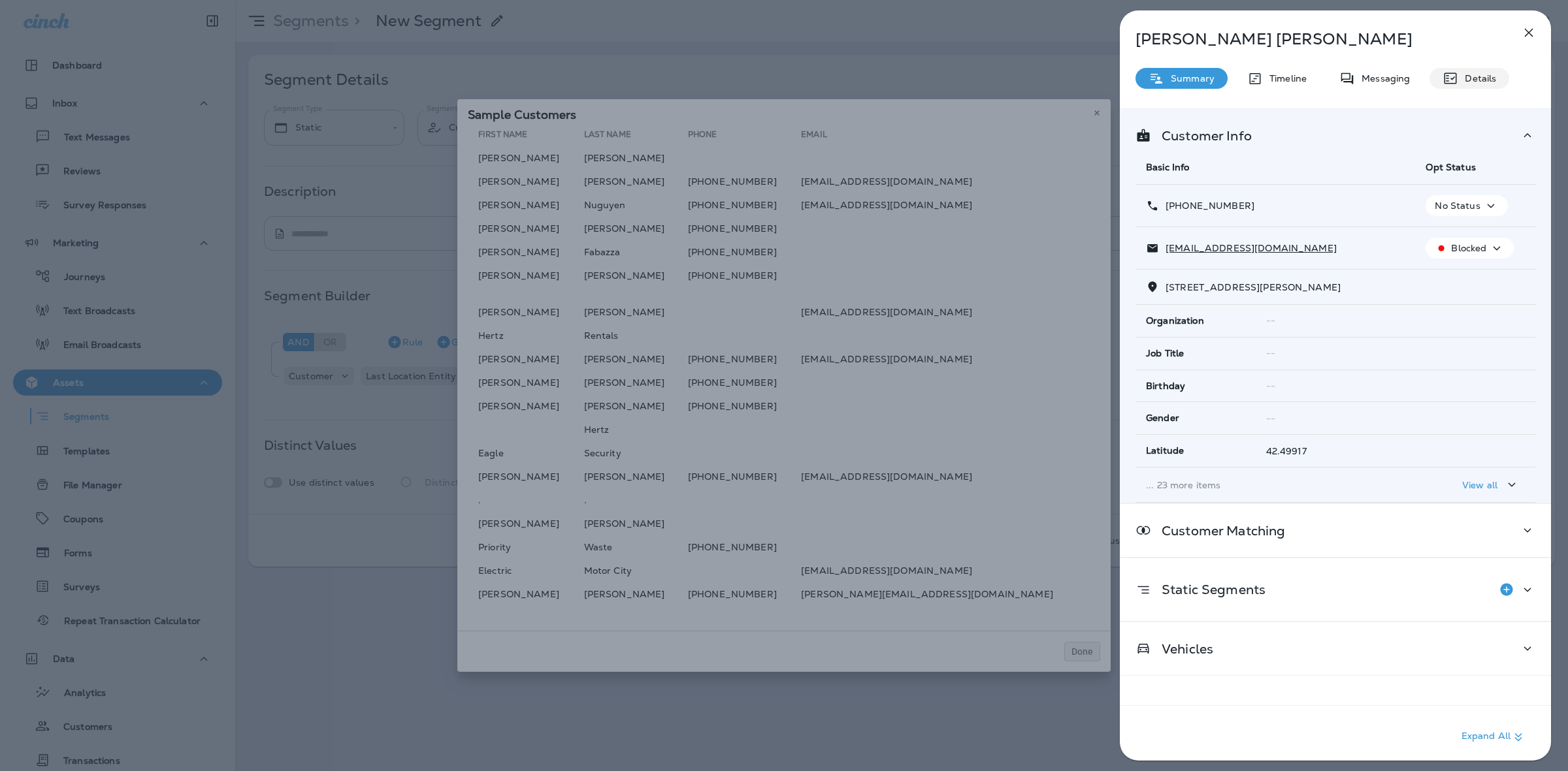
click at [1455, 76] on icon at bounding box center [1451, 79] width 13 height 11
